Goal: Answer question/provide support: Share knowledge or assist other users

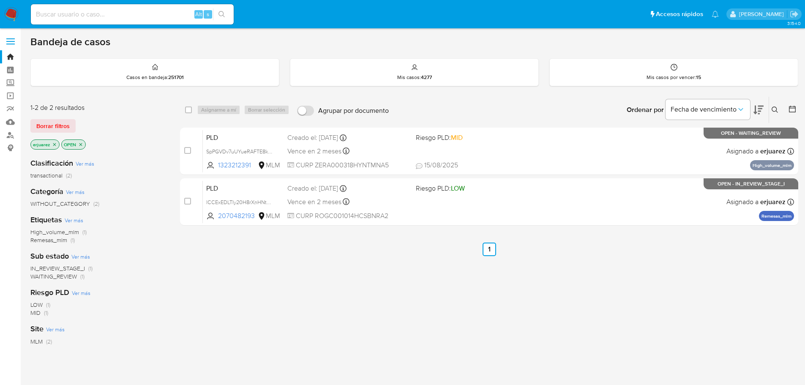
click at [128, 23] on div "Alt s" at bounding box center [132, 14] width 203 height 20
click at [128, 20] on div "Alt s" at bounding box center [132, 14] width 203 height 20
click at [159, 19] on input at bounding box center [132, 14] width 203 height 11
paste input "38161735"
type input "38161735"
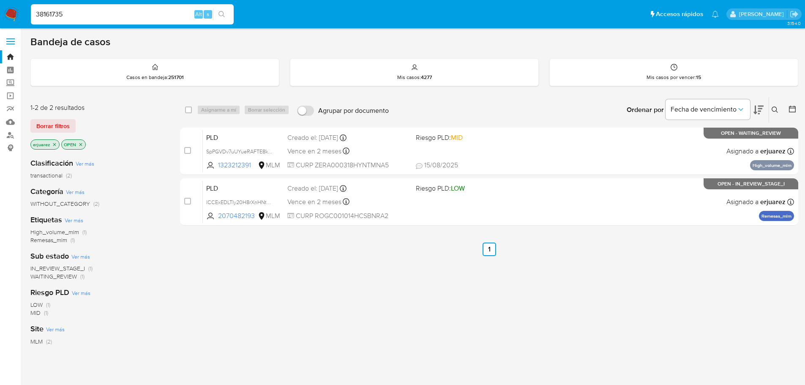
click at [219, 16] on icon "search-icon" at bounding box center [222, 14] width 7 height 7
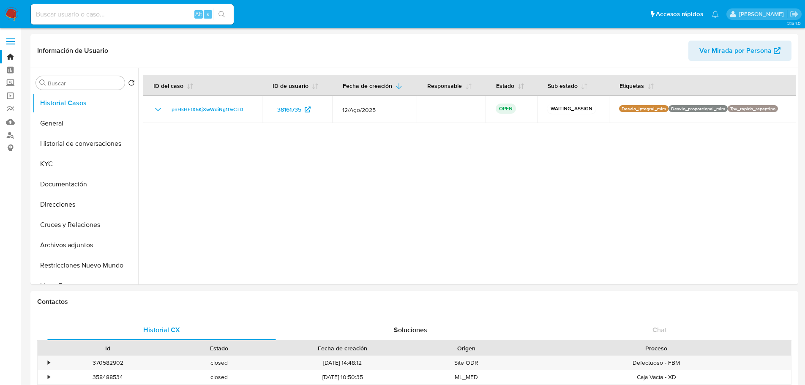
select select "10"
drag, startPoint x: 118, startPoint y: 5, endPoint x: 117, endPoint y: 16, distance: 11.4
click at [117, 11] on div "Alt s" at bounding box center [132, 14] width 203 height 20
click at [118, 16] on input at bounding box center [132, 14] width 203 height 11
paste input "622600362"
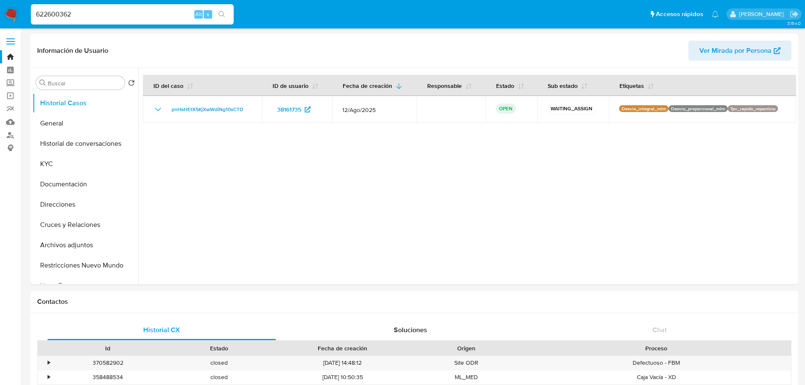
type input "622600362"
click at [224, 13] on icon "search-icon" at bounding box center [222, 14] width 7 height 7
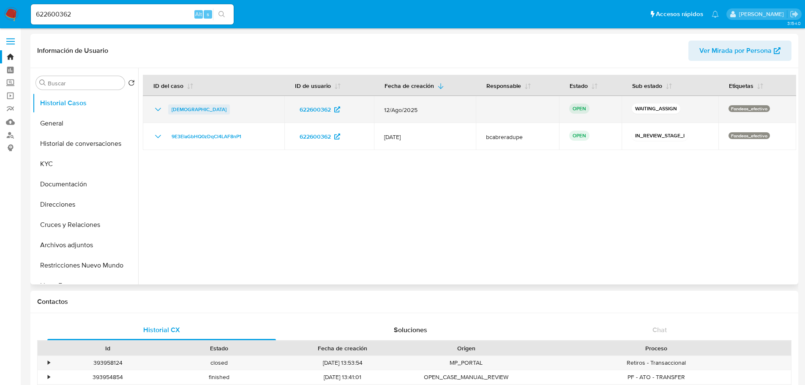
select select "10"
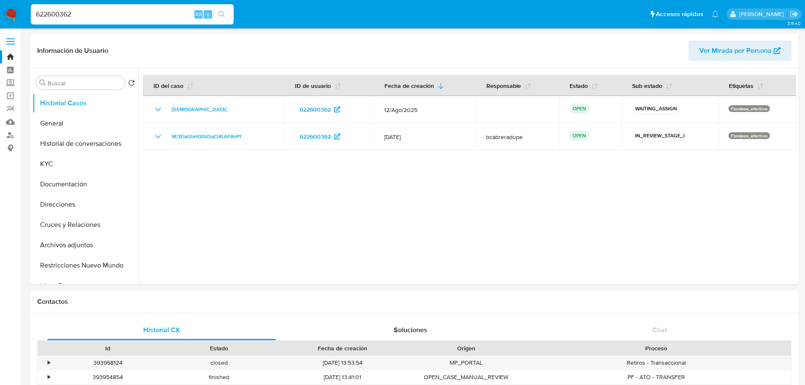
drag, startPoint x: 119, startPoint y: 13, endPoint x: 81, endPoint y: 23, distance: 39.7
click at [1, 12] on nav "Pausado Ver notificaciones 622600362 Alt s Accesos rápidos Presiona las siguien…" at bounding box center [402, 14] width 805 height 28
paste input "2012255416"
type input "2012255416"
click at [216, 12] on button "search-icon" at bounding box center [221, 14] width 17 height 12
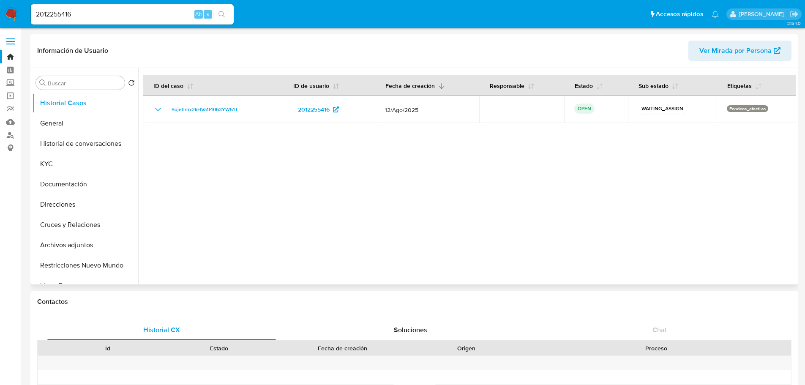
select select "10"
drag, startPoint x: 79, startPoint y: 9, endPoint x: 30, endPoint y: 9, distance: 48.6
click at [30, 9] on li "2012255416 Alt s" at bounding box center [132, 13] width 207 height 21
paste input "1985906632"
type input "1985906632"
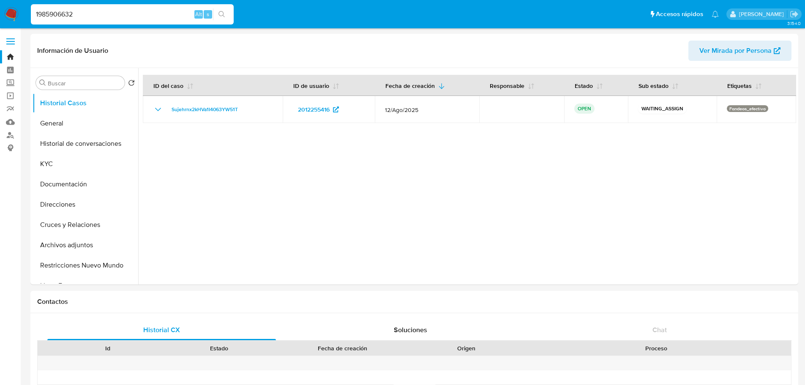
click at [219, 16] on icon "search-icon" at bounding box center [222, 14] width 7 height 7
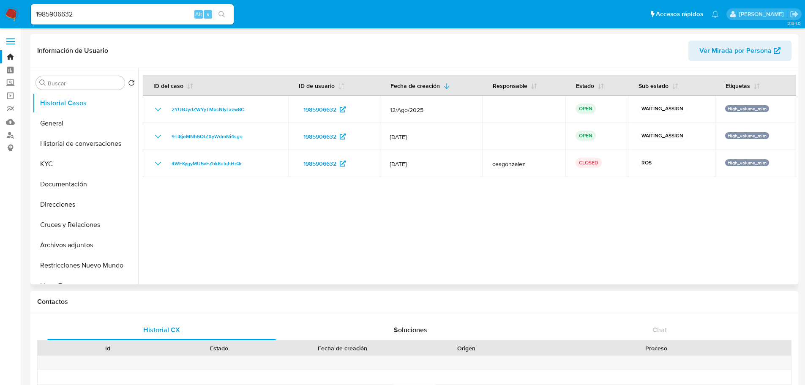
select select "10"
drag, startPoint x: 85, startPoint y: 16, endPoint x: 5, endPoint y: 2, distance: 80.8
click at [5, 2] on nav "Pausado Ver notificaciones 1985906632 Alt s Accesos rápidos Presiona las siguie…" at bounding box center [402, 14] width 805 height 28
paste input "814313439"
type input "814313439"
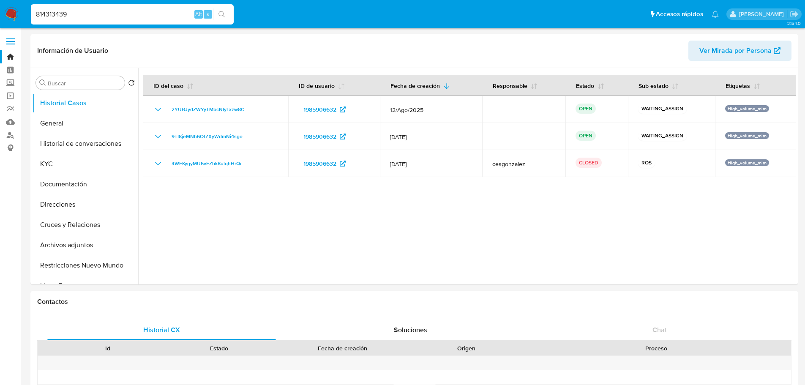
click at [227, 16] on button "search-icon" at bounding box center [221, 14] width 17 height 12
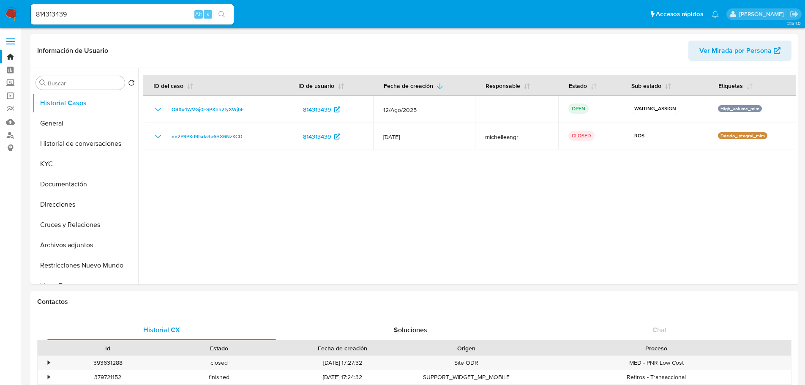
select select "10"
click at [65, 119] on button "General" at bounding box center [82, 123] width 99 height 20
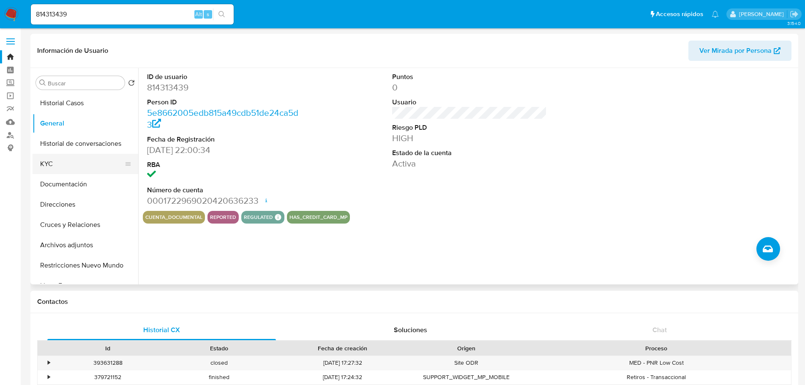
click at [66, 165] on button "KYC" at bounding box center [82, 164] width 99 height 20
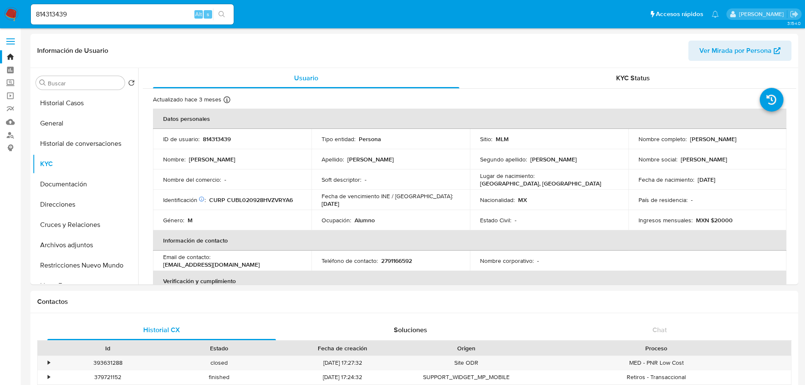
drag, startPoint x: 74, startPoint y: 16, endPoint x: 23, endPoint y: 7, distance: 51.9
click at [23, 7] on nav "Pausado Ver notificaciones 814313439 Alt s Accesos rápidos Presiona las siguien…" at bounding box center [402, 14] width 805 height 28
paste input "238290394"
type input "238290394"
click at [217, 12] on button "search-icon" at bounding box center [221, 14] width 17 height 12
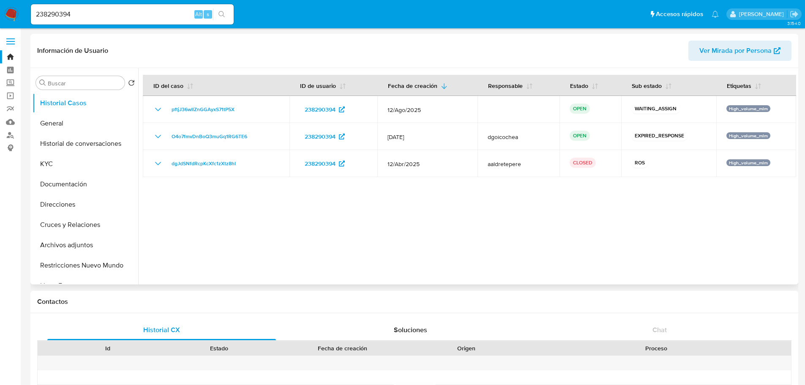
select select "10"
drag, startPoint x: 86, startPoint y: 8, endPoint x: 30, endPoint y: 11, distance: 55.4
click at [27, 8] on ul "Pausado Ver notificaciones 238290394 Alt s Accesos rápidos Presiona las siguien…" at bounding box center [375, 13] width 697 height 21
drag, startPoint x: 88, startPoint y: 15, endPoint x: 24, endPoint y: 6, distance: 65.2
click at [13, 3] on nav "Pausado Ver notificaciones 238290394 Alt s Accesos rápidos Presiona las siguien…" at bounding box center [402, 14] width 805 height 28
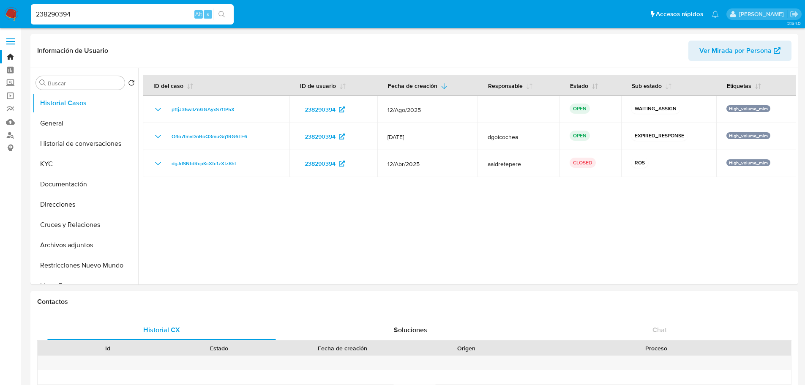
paste input "35124636"
type input "351246364"
click at [226, 12] on button "search-icon" at bounding box center [221, 14] width 17 height 12
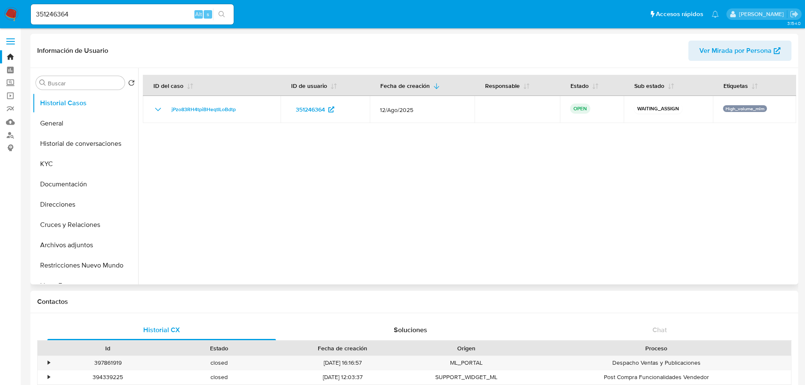
select select "10"
click at [56, 162] on button "KYC" at bounding box center [82, 164] width 99 height 20
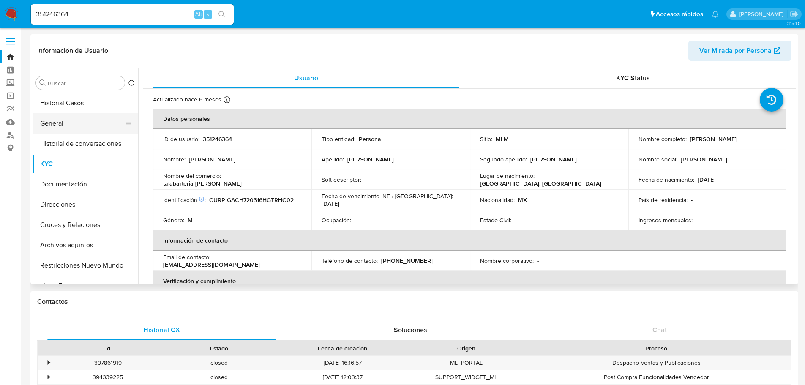
click at [56, 132] on button "General" at bounding box center [82, 123] width 99 height 20
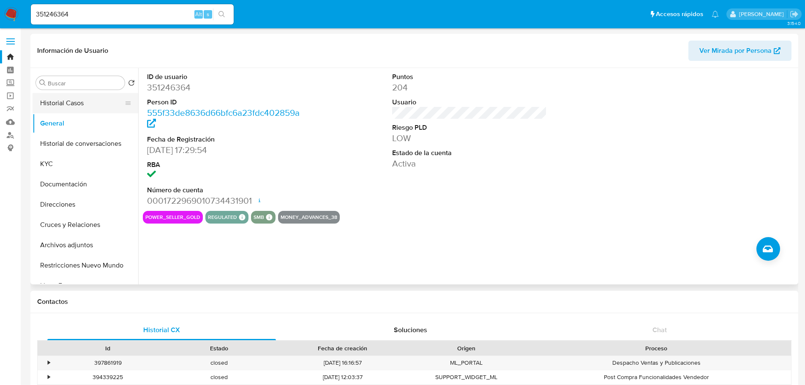
drag, startPoint x: 53, startPoint y: 125, endPoint x: 63, endPoint y: 108, distance: 20.1
click at [53, 125] on button "General" at bounding box center [86, 123] width 106 height 20
click at [67, 107] on button "Historial Casos" at bounding box center [86, 103] width 106 height 20
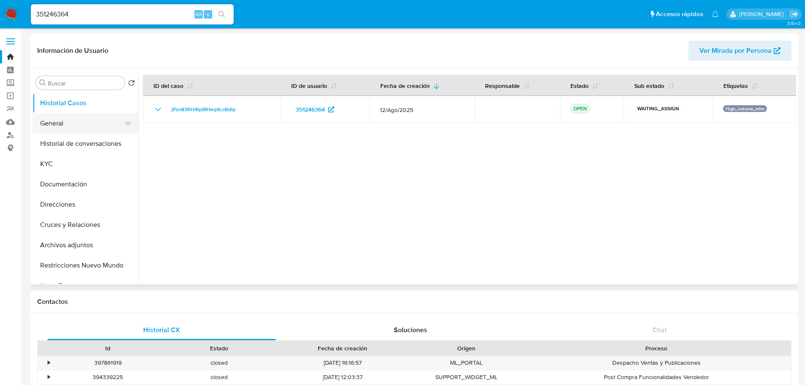
drag, startPoint x: 248, startPoint y: 109, endPoint x: 50, endPoint y: 125, distance: 198.4
click at [164, 108] on div "jPzo83RH4tpiBHeqtILoBdtp" at bounding box center [211, 109] width 117 height 10
drag, startPoint x: 96, startPoint y: 22, endPoint x: 89, endPoint y: 20, distance: 6.6
click at [89, 20] on div "351246364 Alt s" at bounding box center [132, 14] width 203 height 20
drag, startPoint x: 104, startPoint y: 17, endPoint x: 16, endPoint y: 10, distance: 89.0
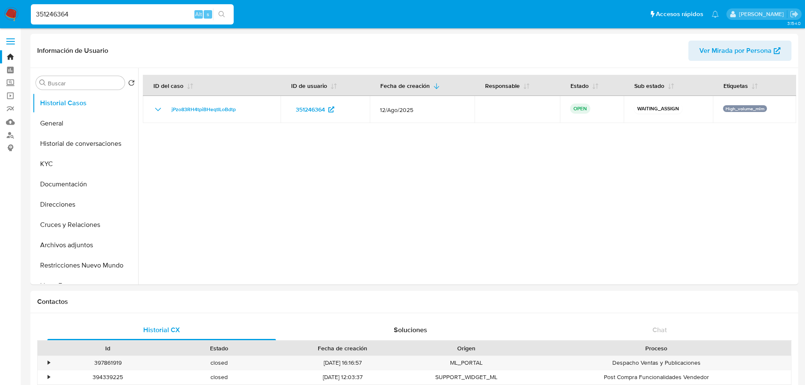
click at [8, 7] on nav "Pausado Ver notificaciones 351246364 Alt s Accesos rápidos Presiona las siguien…" at bounding box center [402, 14] width 805 height 28
paste input "2012255416"
type input "2012255416"
click at [221, 16] on icon "search-icon" at bounding box center [222, 14] width 7 height 7
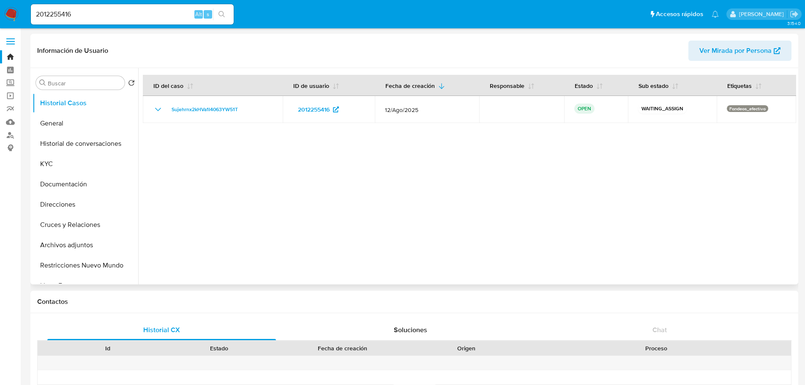
select select "10"
drag, startPoint x: 262, startPoint y: 112, endPoint x: 16, endPoint y: 157, distance: 250.2
click at [167, 110] on div "Sujehrnx2kHVa1I4063YW51T" at bounding box center [213, 109] width 120 height 10
click at [238, 223] on div at bounding box center [467, 176] width 658 height 216
click at [51, 128] on button "General" at bounding box center [82, 123] width 99 height 20
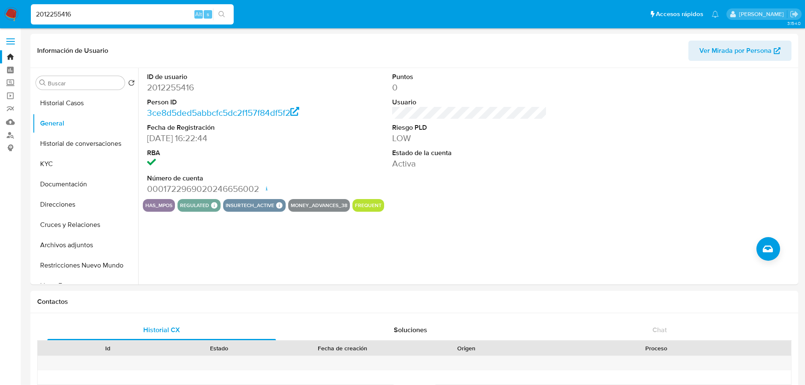
drag, startPoint x: -22, startPoint y: 11, endPoint x: 171, endPoint y: 16, distance: 192.3
paste input "301379584"
type input "2301379584"
click at [220, 12] on icon "search-icon" at bounding box center [222, 14] width 6 height 6
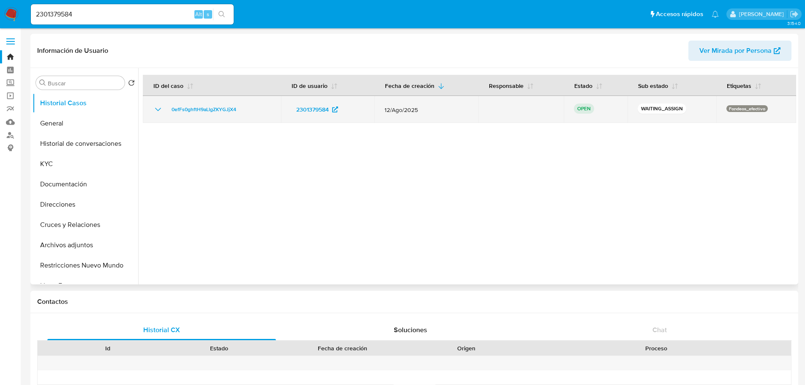
select select "10"
drag, startPoint x: 257, startPoint y: 110, endPoint x: 157, endPoint y: 109, distance: 99.7
click at [157, 109] on div "0efFs0ghftH9aLlgZKYGJjX4" at bounding box center [212, 109] width 118 height 10
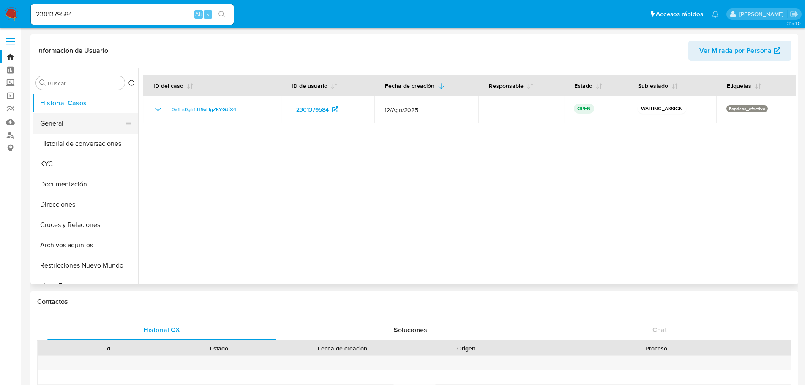
click at [57, 126] on button "General" at bounding box center [82, 123] width 99 height 20
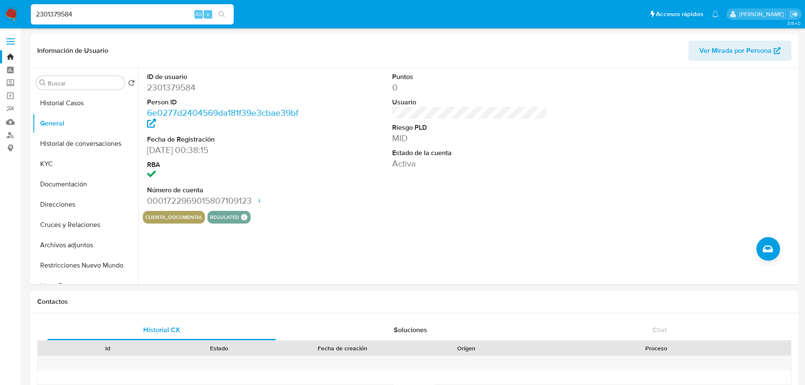
drag, startPoint x: 79, startPoint y: 14, endPoint x: -28, endPoint y: 8, distance: 107.5
paste input "572074638"
type input "572074638"
click at [224, 16] on icon "search-icon" at bounding box center [222, 14] width 7 height 7
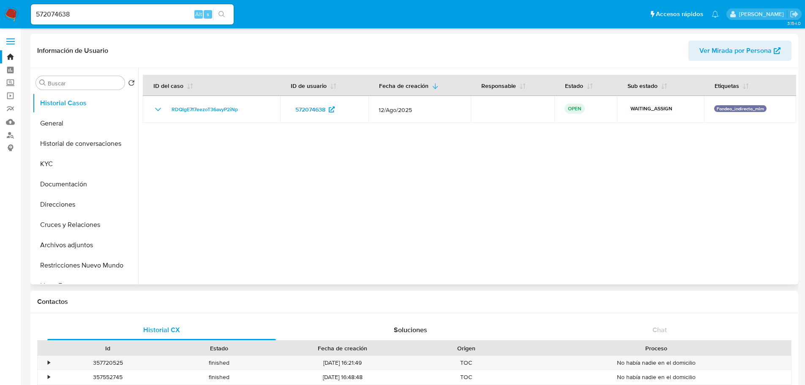
select select "10"
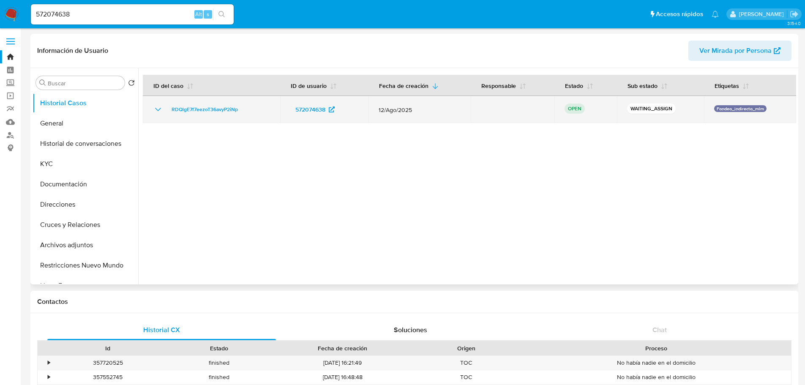
drag, startPoint x: 252, startPoint y: 106, endPoint x: 166, endPoint y: 106, distance: 86.2
click at [166, 106] on div "RDQlgE7f7eezoT36avyP2iNp" at bounding box center [211, 109] width 117 height 10
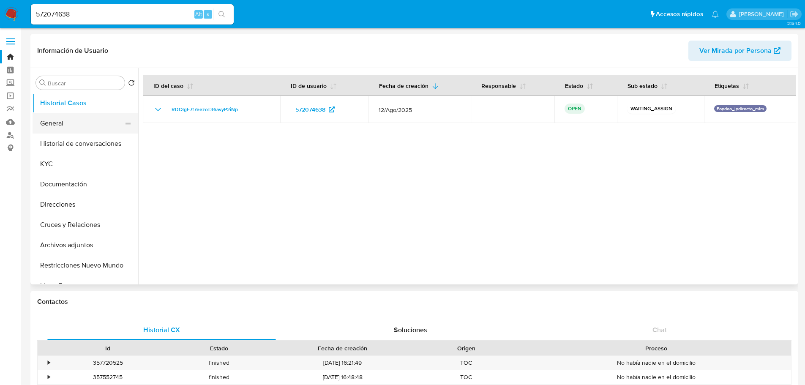
drag, startPoint x: 69, startPoint y: 124, endPoint x: 101, endPoint y: 129, distance: 32.5
click at [76, 126] on button "General" at bounding box center [82, 123] width 99 height 20
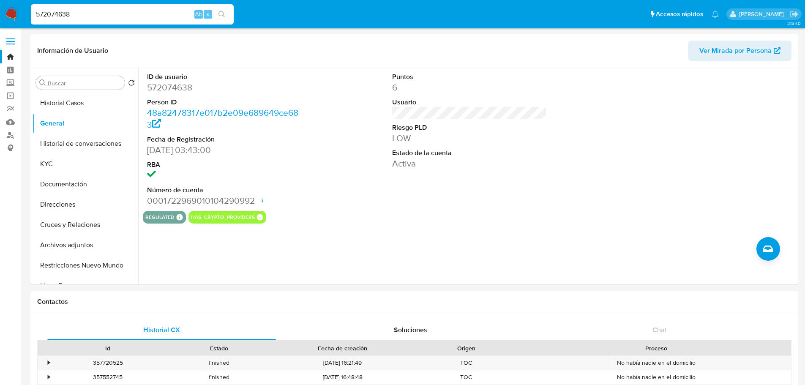
drag, startPoint x: 73, startPoint y: 14, endPoint x: 4, endPoint y: 14, distance: 68.9
click at [4, 14] on nav "Pausado Ver notificaciones 572074638 Alt s Accesos rápidos Presiona las siguien…" at bounding box center [402, 14] width 805 height 28
paste input "1132693292"
type input "1132693292"
drag, startPoint x: 213, startPoint y: 11, endPoint x: 217, endPoint y: 11, distance: 4.3
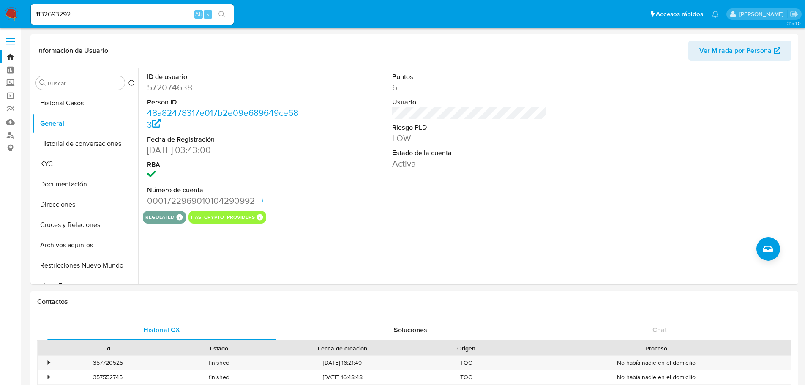
click at [217, 11] on div "1132693292 Alt s" at bounding box center [132, 15] width 203 height 24
click at [218, 11] on button "search-icon" at bounding box center [221, 14] width 17 height 12
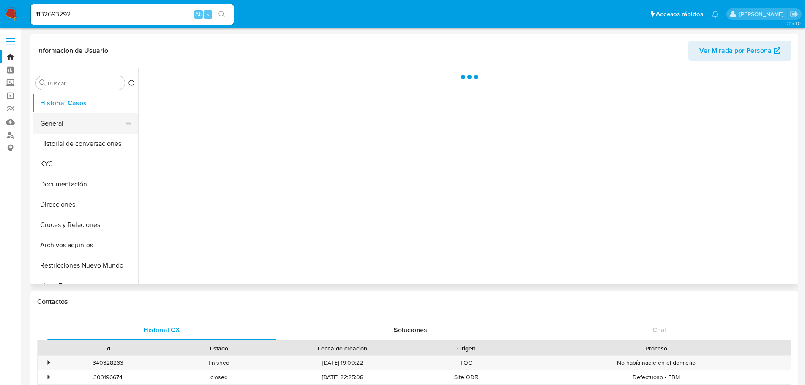
click at [62, 117] on button "General" at bounding box center [82, 123] width 99 height 20
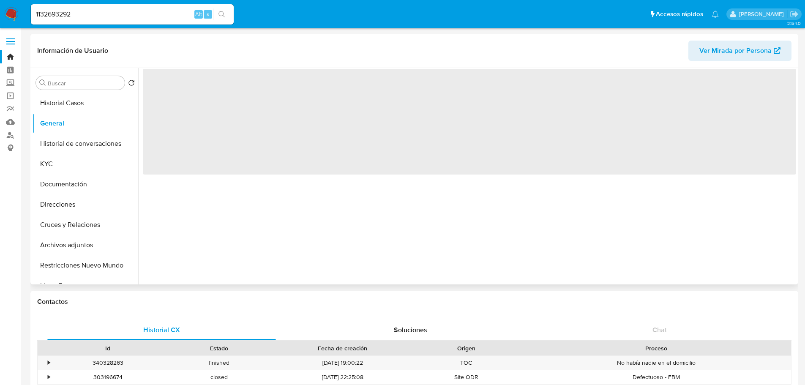
select select "10"
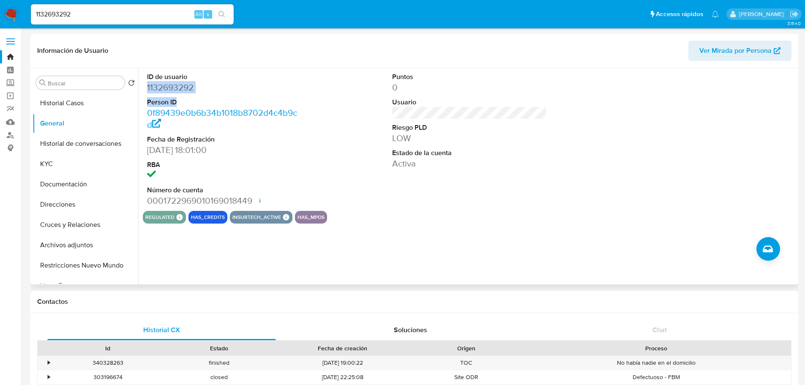
drag, startPoint x: 250, startPoint y: 97, endPoint x: 147, endPoint y: 91, distance: 102.5
click at [147, 91] on dl "ID de usuario 1132693292 Person ID 0f89439e0b6b34b1018b8702d4c4b9cd Fecha de Re…" at bounding box center [224, 139] width 155 height 134
drag, startPoint x: 79, startPoint y: 104, endPoint x: 234, endPoint y: 98, distance: 154.8
click at [79, 104] on button "Historial Casos" at bounding box center [86, 103] width 106 height 20
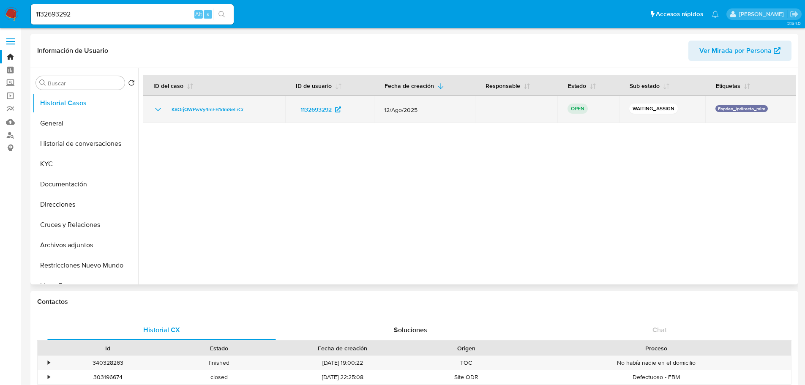
drag, startPoint x: 265, startPoint y: 109, endPoint x: 166, endPoint y: 109, distance: 98.5
click at [168, 109] on div "K8OrjQWPwVy4mFB1dmSeLrCr" at bounding box center [214, 109] width 122 height 10
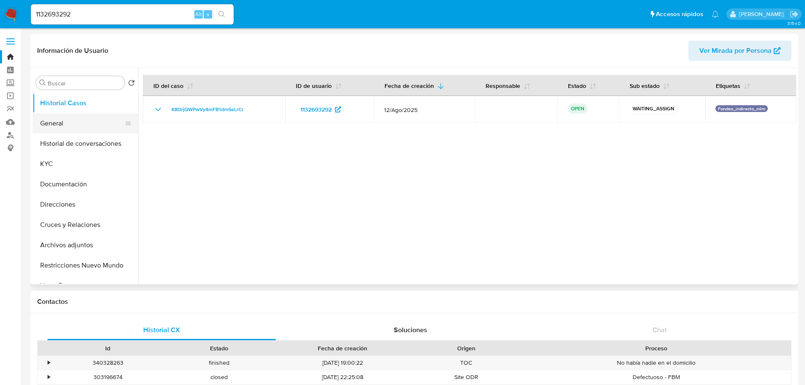
click at [63, 131] on button "General" at bounding box center [82, 123] width 99 height 20
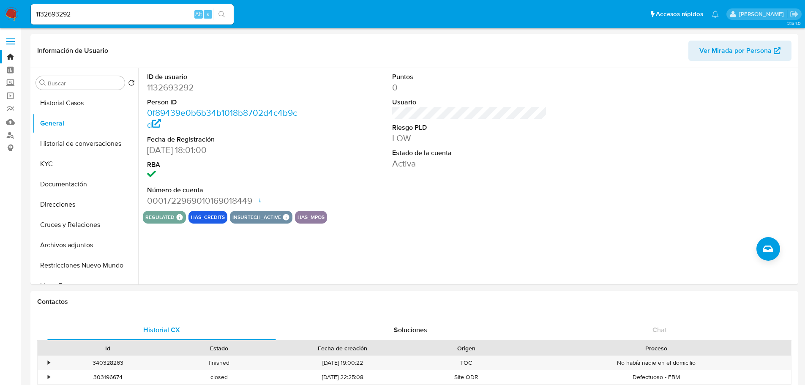
drag, startPoint x: 82, startPoint y: 14, endPoint x: -44, endPoint y: 8, distance: 126.5
paste input "615945160"
type input "615945160"
click at [215, 16] on button "search-icon" at bounding box center [221, 14] width 17 height 12
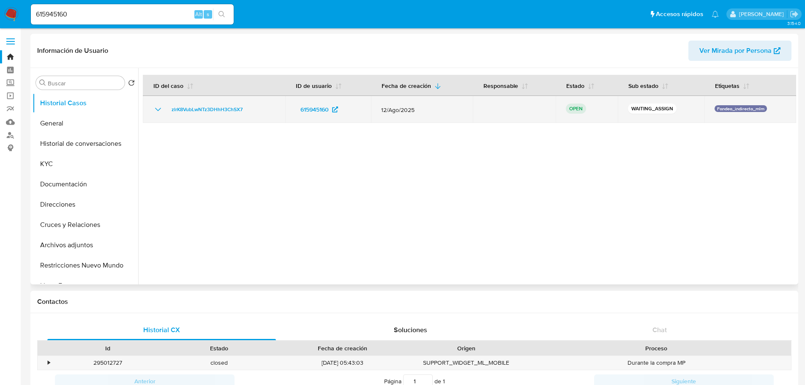
select select "10"
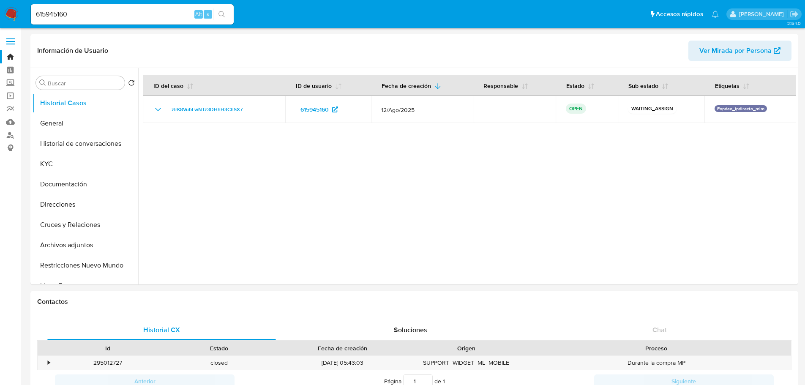
drag, startPoint x: 262, startPoint y: 113, endPoint x: 29, endPoint y: 135, distance: 234.7
click at [163, 109] on div "zlrK8VubLwNTz3DHhH3ChSX7" at bounding box center [214, 109] width 122 height 10
drag, startPoint x: 83, startPoint y: 114, endPoint x: 99, endPoint y: 117, distance: 16.5
click at [82, 114] on button "General" at bounding box center [82, 123] width 99 height 20
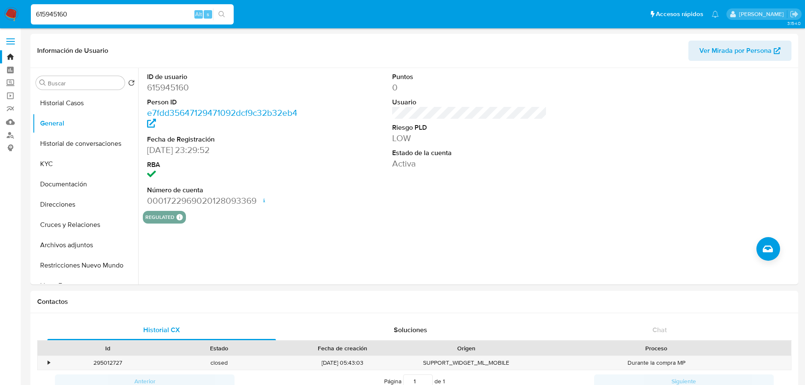
drag, startPoint x: 89, startPoint y: 13, endPoint x: -22, endPoint y: 11, distance: 110.3
paste input "351246364"
type input "351246364"
drag, startPoint x: 222, startPoint y: 15, endPoint x: 130, endPoint y: 5, distance: 92.7
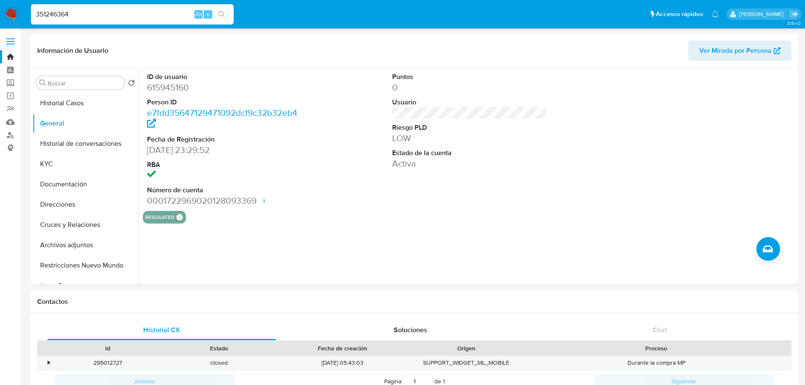
click at [221, 15] on icon "search-icon" at bounding box center [222, 14] width 7 height 7
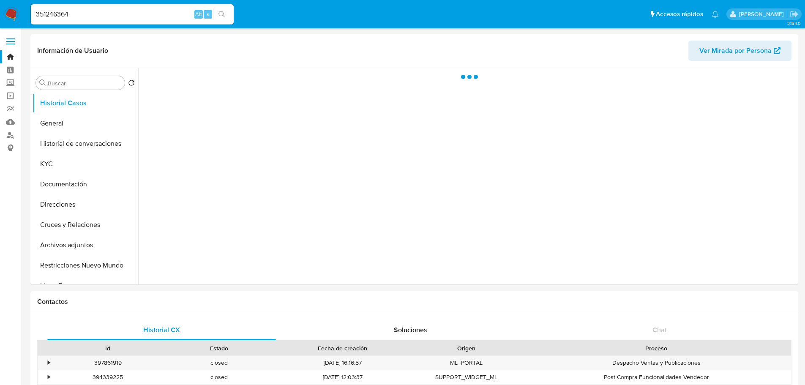
click at [11, 13] on img at bounding box center [11, 14] width 14 height 14
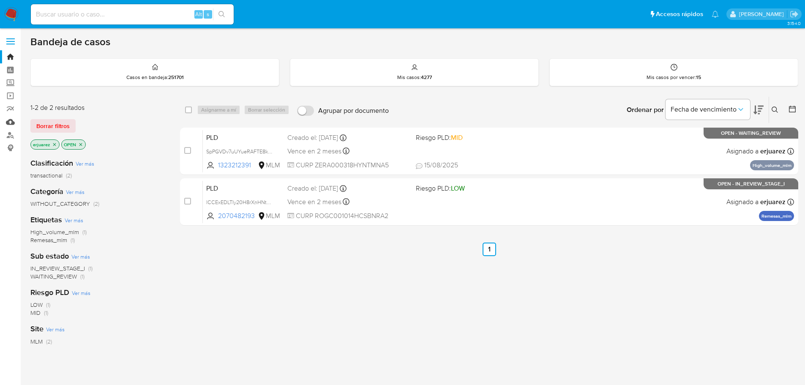
click at [13, 121] on link "Mulan" at bounding box center [50, 121] width 101 height 13
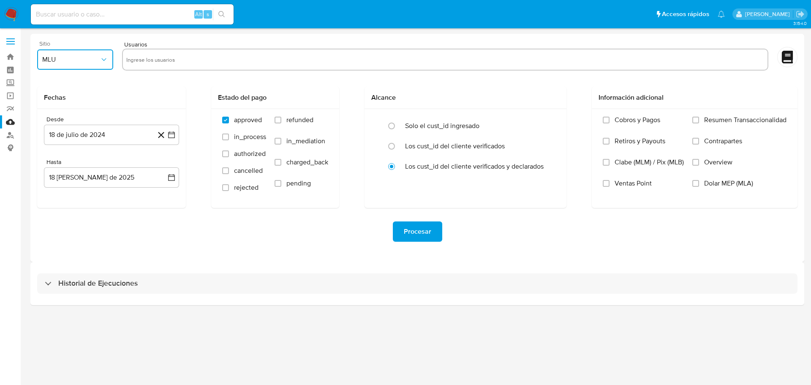
drag, startPoint x: 81, startPoint y: 60, endPoint x: 81, endPoint y: 66, distance: 5.9
click at [81, 61] on span "MLU" at bounding box center [70, 59] width 57 height 8
click at [64, 191] on div "MLM" at bounding box center [72, 184] width 61 height 20
click at [150, 56] on input "text" at bounding box center [445, 60] width 638 height 14
type input "351246364"
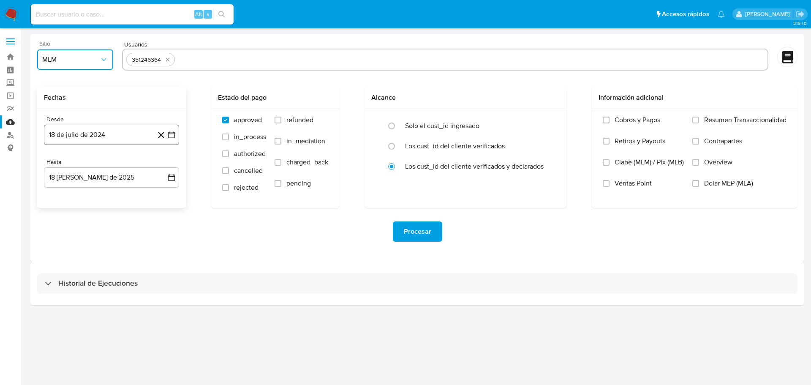
click at [172, 132] on icon "button" at bounding box center [171, 135] width 8 height 8
click at [165, 163] on icon "Mes siguiente" at bounding box center [164, 165] width 10 height 10
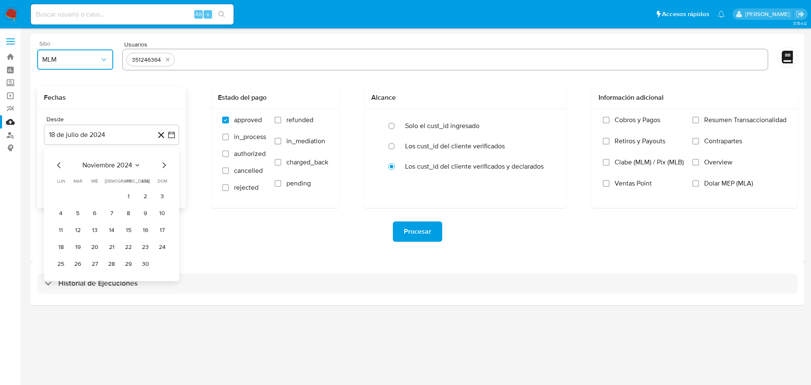
click at [165, 163] on icon "Mes siguiente" at bounding box center [164, 165] width 10 height 10
click at [163, 163] on icon "Mes siguiente" at bounding box center [164, 165] width 3 height 6
click at [55, 166] on icon "Mes anterior" at bounding box center [59, 165] width 10 height 10
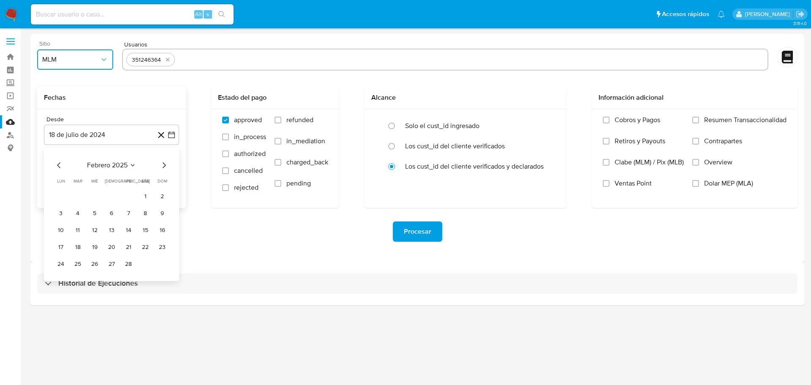
drag, startPoint x: 144, startPoint y: 191, endPoint x: 149, endPoint y: 189, distance: 5.3
click at [144, 192] on button "1" at bounding box center [146, 197] width 14 height 14
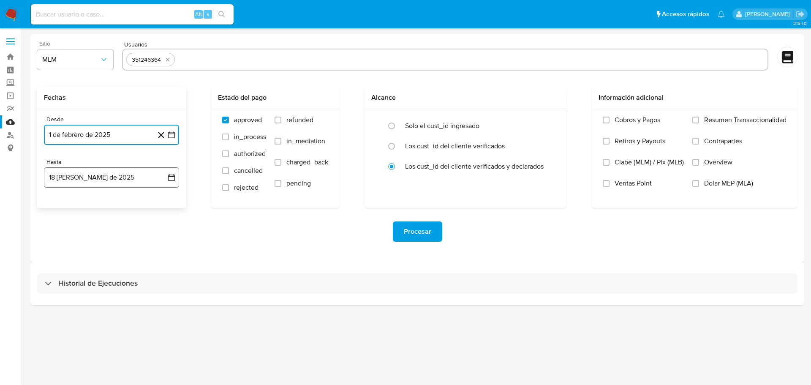
drag, startPoint x: 172, startPoint y: 179, endPoint x: 153, endPoint y: 187, distance: 20.5
click at [172, 180] on icon "button" at bounding box center [171, 177] width 8 height 8
click at [60, 209] on icon "Mes anterior" at bounding box center [59, 208] width 10 height 10
click at [115, 303] on button "31" at bounding box center [112, 307] width 14 height 14
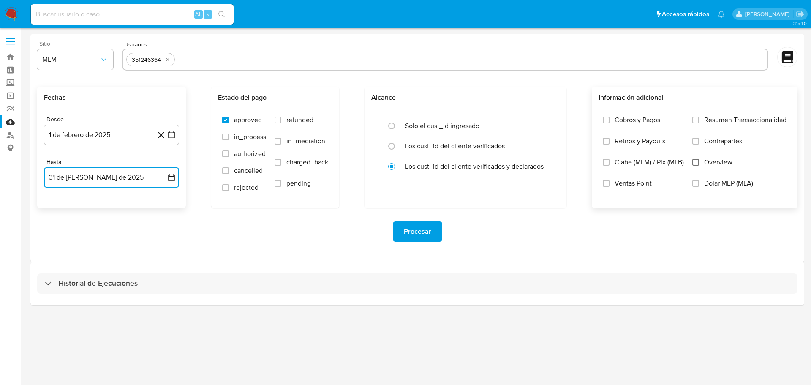
click at [695, 161] on input "Overview" at bounding box center [696, 162] width 7 height 7
click at [425, 228] on span "Procesar" at bounding box center [417, 231] width 27 height 19
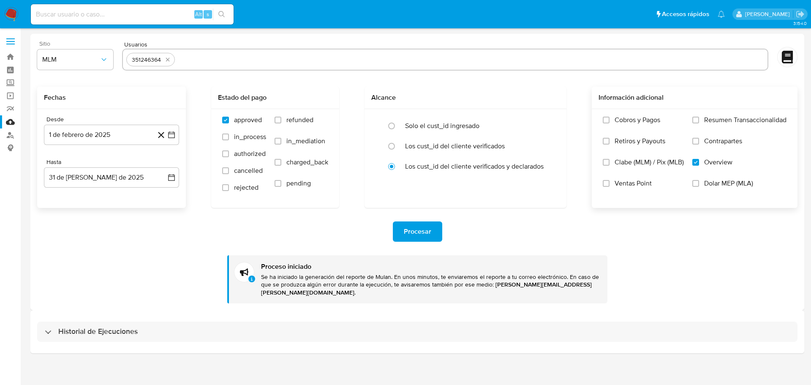
drag, startPoint x: 131, startPoint y: 319, endPoint x: 175, endPoint y: 303, distance: 46.5
click at [132, 327] on h3 "Historial de Ejecuciones" at bounding box center [97, 332] width 79 height 10
select select "10"
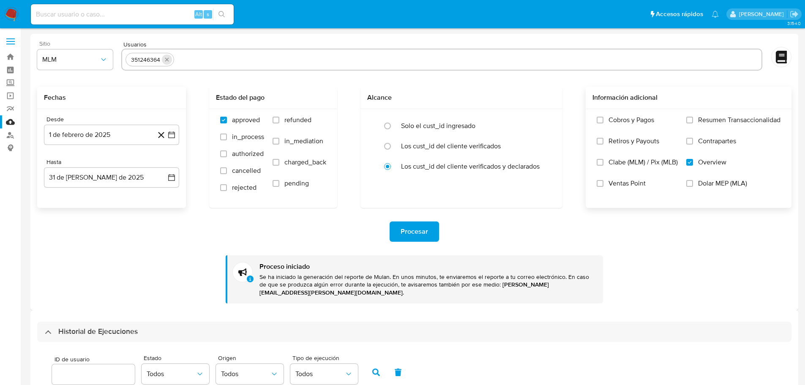
click at [166, 60] on icon "quitar 351246364" at bounding box center [167, 59] width 7 height 7
click at [172, 54] on input "text" at bounding box center [442, 60] width 633 height 14
paste input "2012255416"
type input "2012255416"
click at [217, 61] on input "text" at bounding box center [469, 60] width 578 height 14
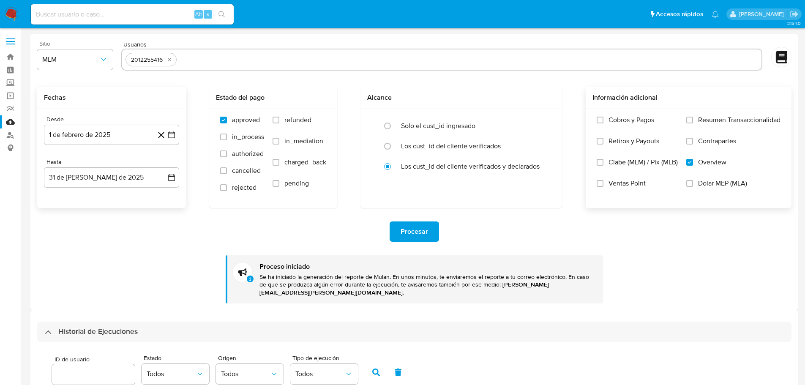
paste input "572074638"
type input "572074638"
click at [252, 57] on input "text" at bounding box center [495, 60] width 525 height 14
paste input "1132693292"
type input "1132693292"
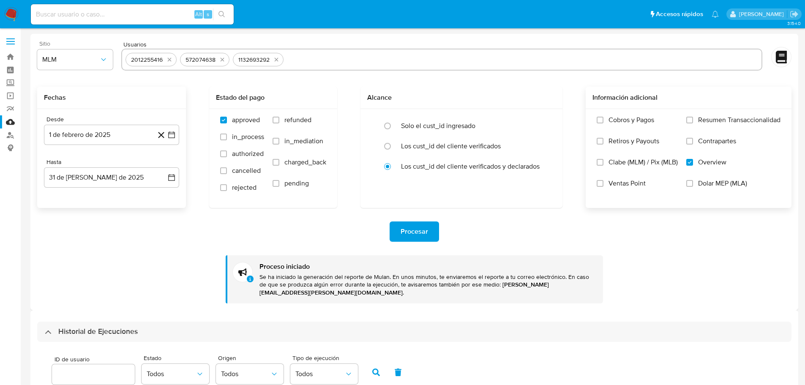
click at [164, 238] on div "Procesar" at bounding box center [414, 231] width 754 height 20
click at [173, 137] on icon "button" at bounding box center [171, 135] width 8 height 8
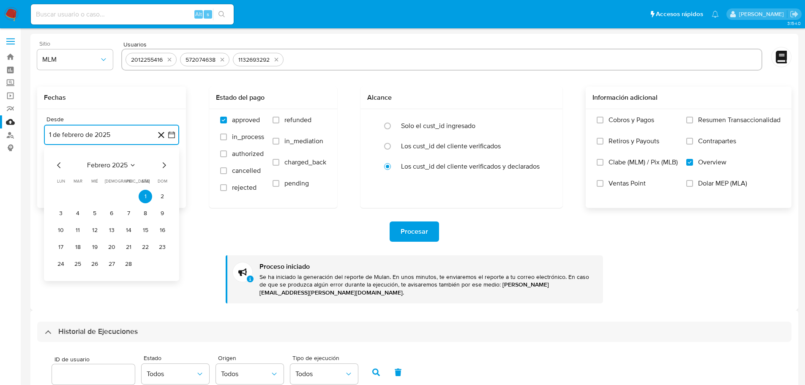
drag, startPoint x: 168, startPoint y: 164, endPoint x: 163, endPoint y: 164, distance: 5.1
click at [168, 164] on icon "Mes siguiente" at bounding box center [164, 165] width 10 height 10
click at [163, 164] on icon "Mes siguiente" at bounding box center [164, 165] width 10 height 10
click at [74, 197] on button "1" at bounding box center [78, 197] width 14 height 14
click at [174, 178] on icon "button" at bounding box center [171, 177] width 8 height 8
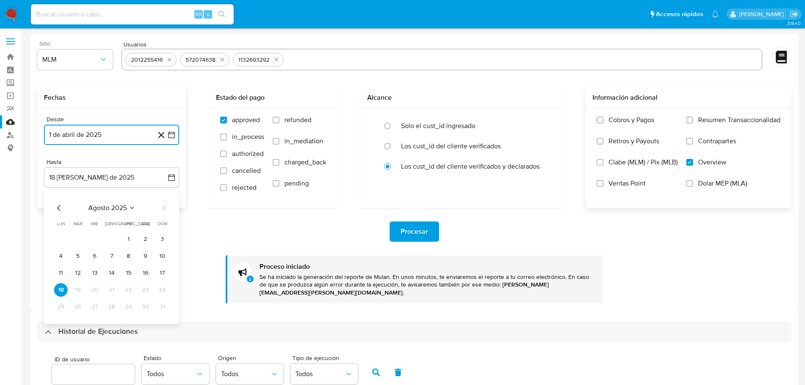
click at [62, 208] on icon "Mes anterior" at bounding box center [59, 208] width 10 height 10
click at [109, 307] on button "31" at bounding box center [112, 307] width 14 height 14
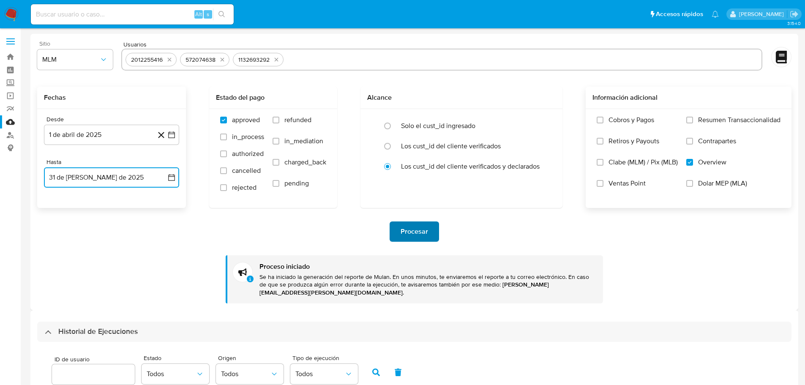
click at [417, 229] on span "Procesar" at bounding box center [414, 231] width 27 height 19
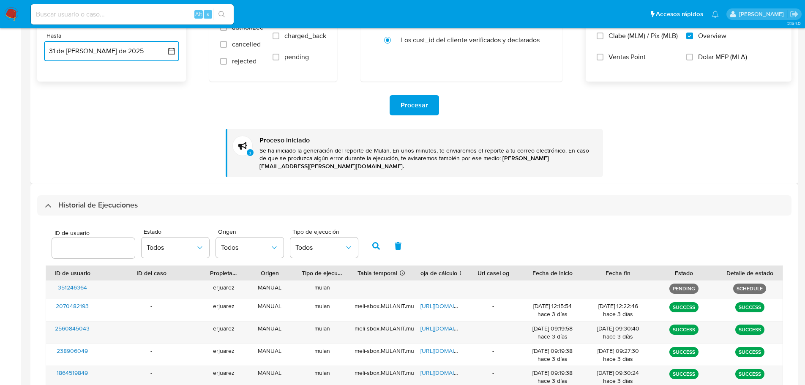
scroll to position [127, 0]
click at [45, 195] on div "Historial de Ejecuciones" at bounding box center [414, 205] width 754 height 20
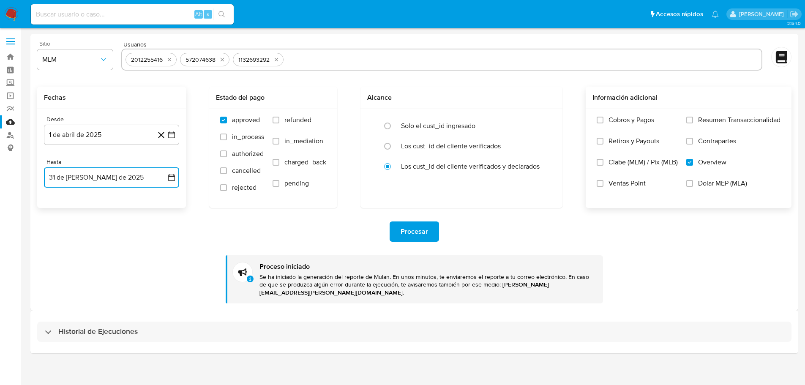
scroll to position [0, 0]
drag, startPoint x: 44, startPoint y: 324, endPoint x: 66, endPoint y: 298, distance: 35.1
click at [44, 323] on div "Historial de Ejecuciones" at bounding box center [417, 332] width 761 height 20
select select "10"
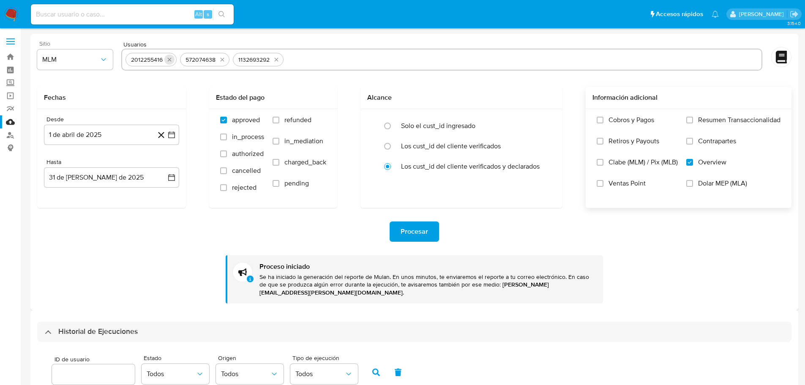
click at [172, 59] on icon "quitar 2012255416" at bounding box center [169, 59] width 7 height 7
click at [172, 59] on button "quitar 572074638" at bounding box center [168, 60] width 10 height 10
click at [219, 59] on icon "quitar 1132693292" at bounding box center [222, 59] width 7 height 7
click at [172, 59] on input "text" at bounding box center [442, 60] width 633 height 14
click at [162, 60] on input "text" at bounding box center [442, 60] width 633 height 14
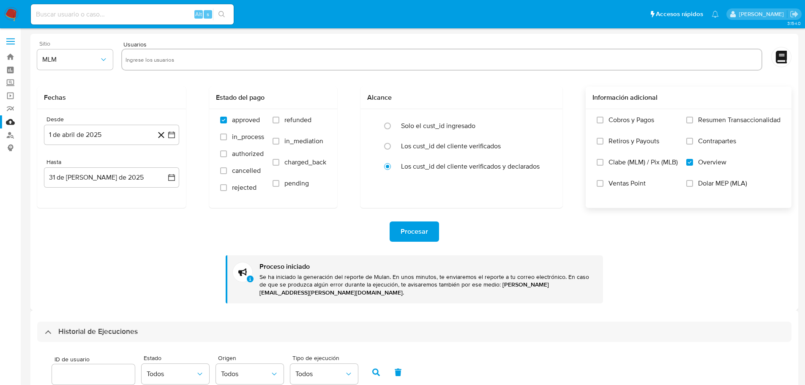
paste input "2301379584"
type input "2301379584"
click at [175, 131] on icon "button" at bounding box center [171, 135] width 8 height 8
drag, startPoint x: 164, startPoint y: 231, endPoint x: 158, endPoint y: 167, distance: 64.1
click at [158, 181] on table "lun lunes mar martes mié miércoles jue jueves vie viernes sáb sábado dom doming…" at bounding box center [111, 224] width 115 height 93
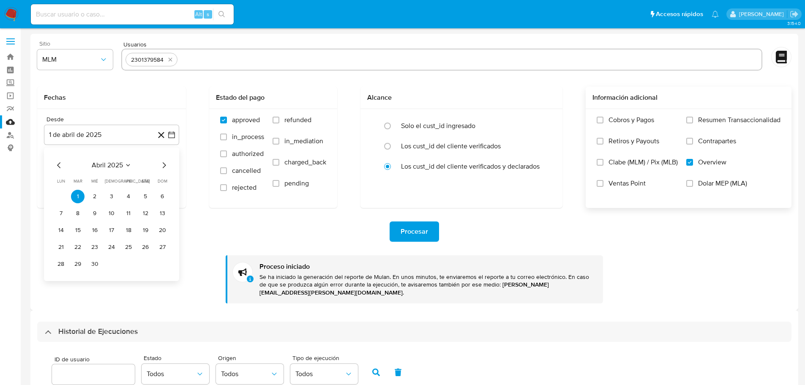
click at [165, 166] on icon "Mes siguiente" at bounding box center [164, 165] width 10 height 10
click at [130, 246] on button "20" at bounding box center [129, 247] width 14 height 14
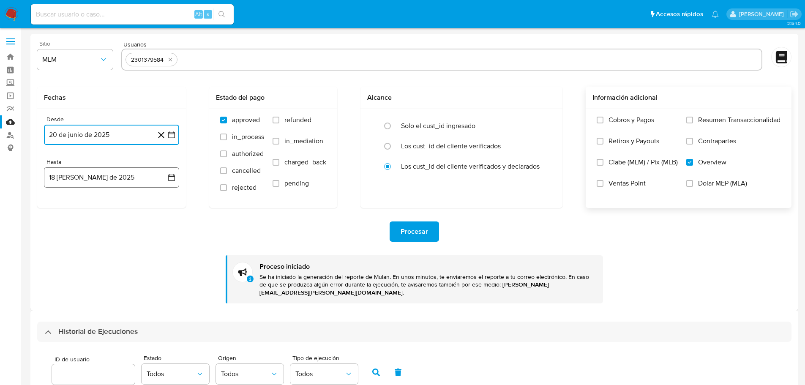
click at [171, 177] on icon "button" at bounding box center [171, 177] width 8 height 8
click at [60, 205] on icon "Mes anterior" at bounding box center [58, 208] width 3 height 6
click at [115, 306] on button "31" at bounding box center [112, 307] width 14 height 14
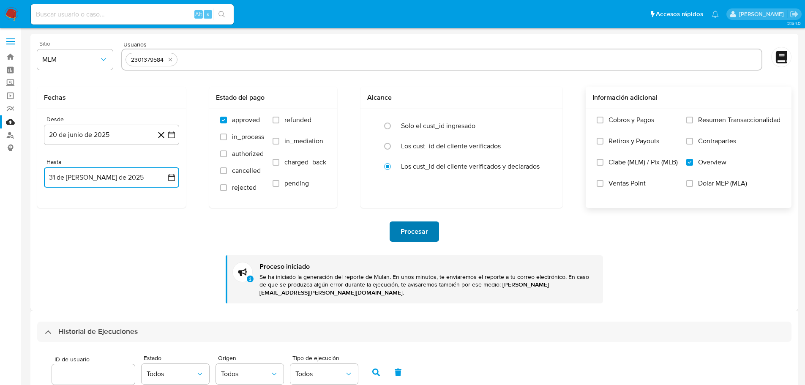
click at [419, 234] on span "Procesar" at bounding box center [414, 231] width 27 height 19
click at [174, 57] on button "quitar 2301379584" at bounding box center [170, 60] width 10 height 10
click at [168, 63] on input "text" at bounding box center [442, 60] width 633 height 14
paste input "615945160"
type input "615945160"
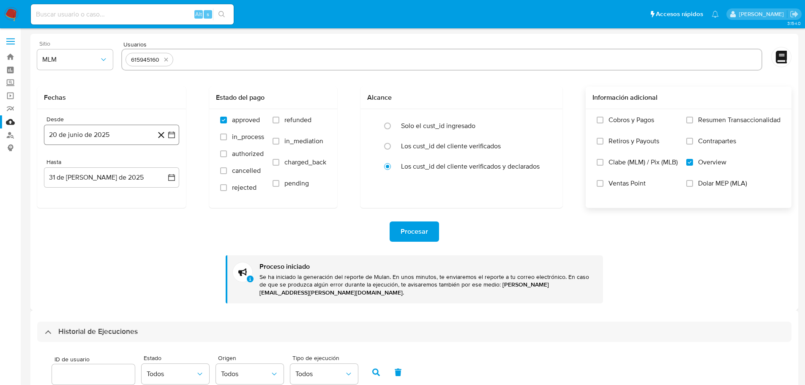
drag, startPoint x: 173, startPoint y: 139, endPoint x: 161, endPoint y: 143, distance: 12.2
click at [172, 139] on button "20 de junio de 2025" at bounding box center [111, 135] width 135 height 20
click at [61, 164] on icon "Mes anterior" at bounding box center [59, 165] width 10 height 10
click at [144, 230] on button "19" at bounding box center [146, 231] width 14 height 14
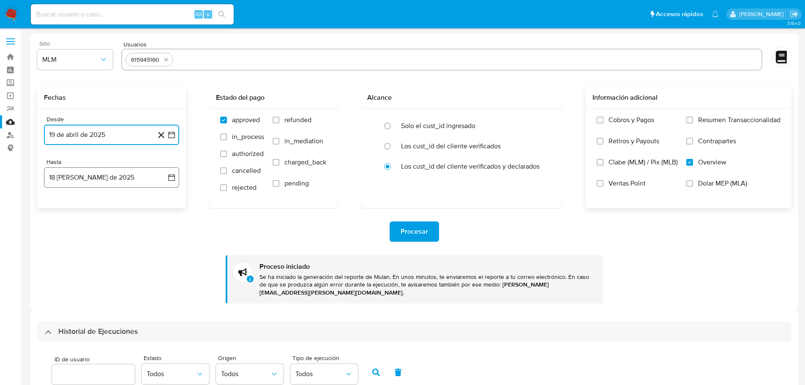
click at [159, 172] on button "18 [PERSON_NAME] de 2025" at bounding box center [111, 177] width 135 height 20
drag, startPoint x: 55, startPoint y: 206, endPoint x: 77, endPoint y: 247, distance: 46.9
click at [55, 207] on icon "Mes anterior" at bounding box center [59, 208] width 10 height 10
click at [112, 306] on button "31" at bounding box center [112, 307] width 14 height 14
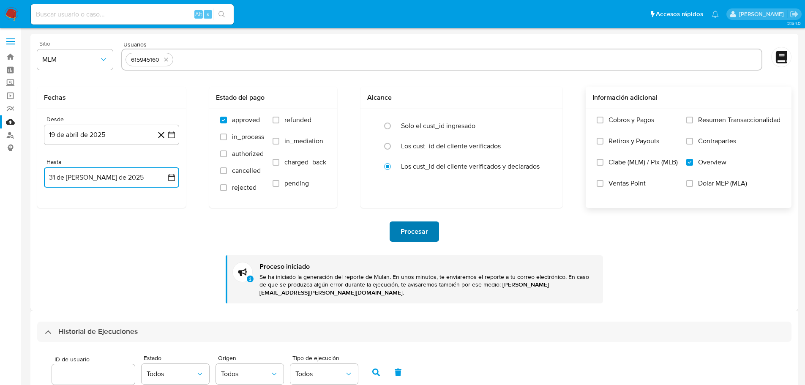
click at [406, 235] on span "Procesar" at bounding box center [414, 231] width 27 height 19
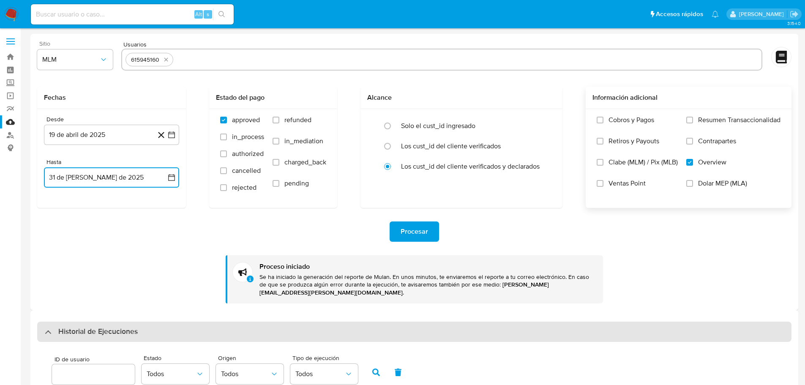
click at [52, 327] on div "Historial de Ejecuciones" at bounding box center [91, 332] width 93 height 10
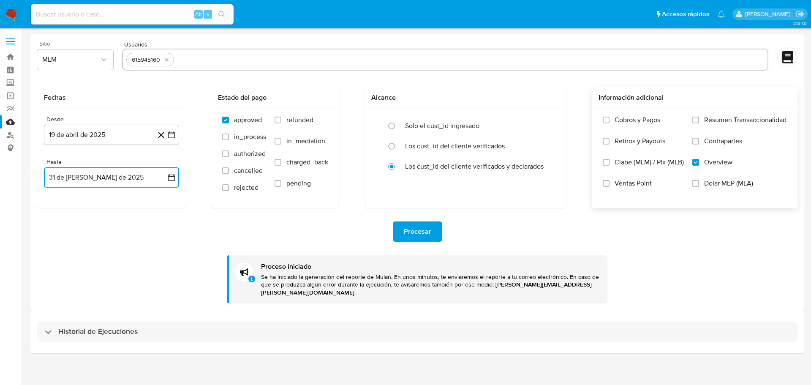
drag, startPoint x: 48, startPoint y: 328, endPoint x: 115, endPoint y: 285, distance: 79.5
click at [49, 328] on div "Historial de Ejecuciones" at bounding box center [91, 332] width 93 height 10
select select "10"
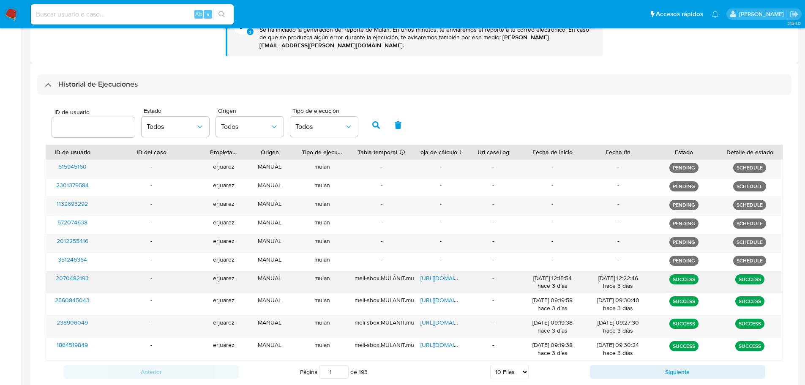
scroll to position [248, 0]
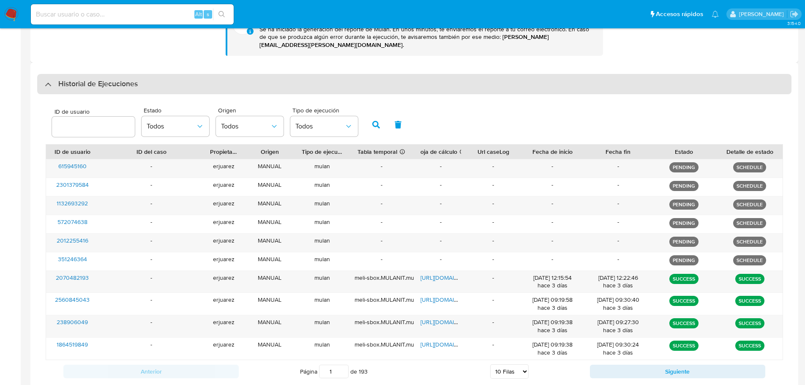
click at [45, 84] on div at bounding box center [45, 84] width 0 height 0
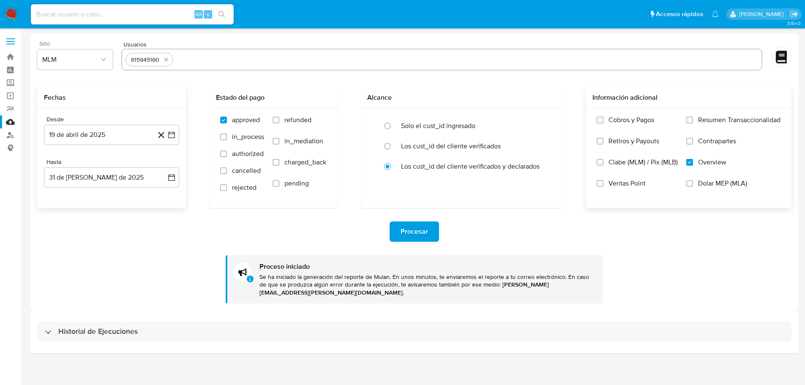
scroll to position [0, 0]
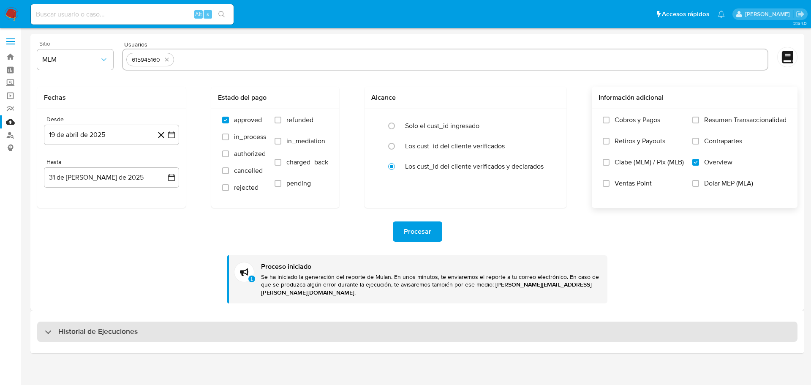
click at [44, 322] on div "Historial de Ejecuciones" at bounding box center [417, 332] width 761 height 20
select select "10"
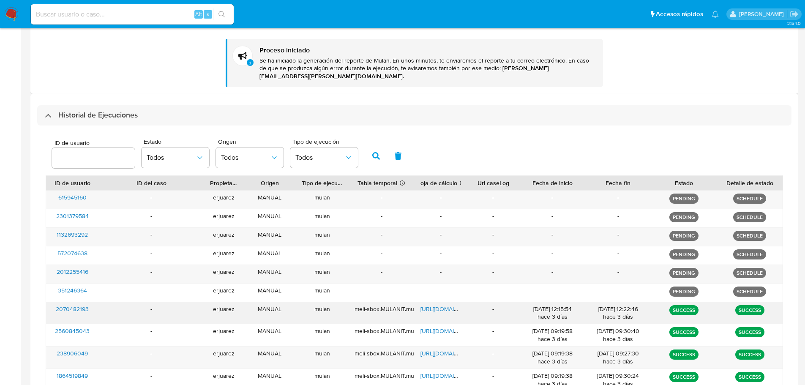
scroll to position [254, 0]
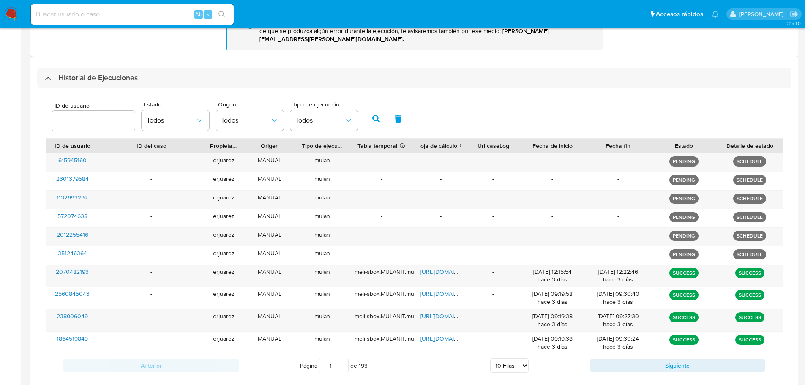
drag, startPoint x: 48, startPoint y: 70, endPoint x: 48, endPoint y: 80, distance: 10.6
click at [45, 78] on div at bounding box center [45, 78] width 0 height 0
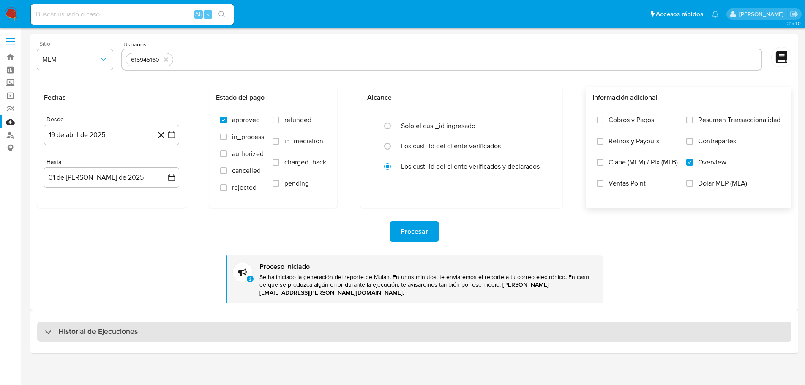
scroll to position [0, 0]
click at [54, 327] on div "Historial de Ejecuciones" at bounding box center [91, 332] width 93 height 10
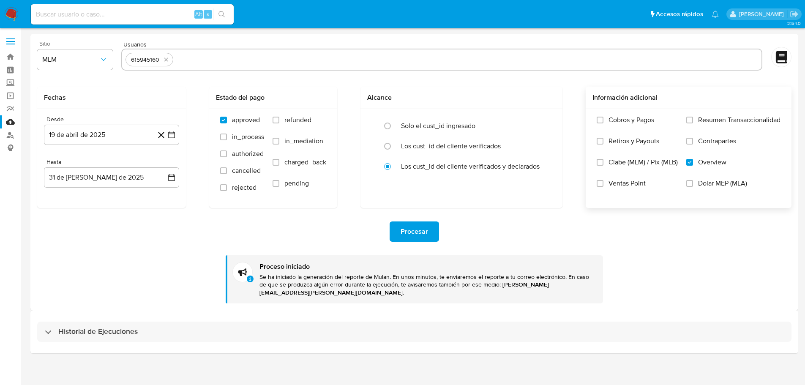
select select "10"
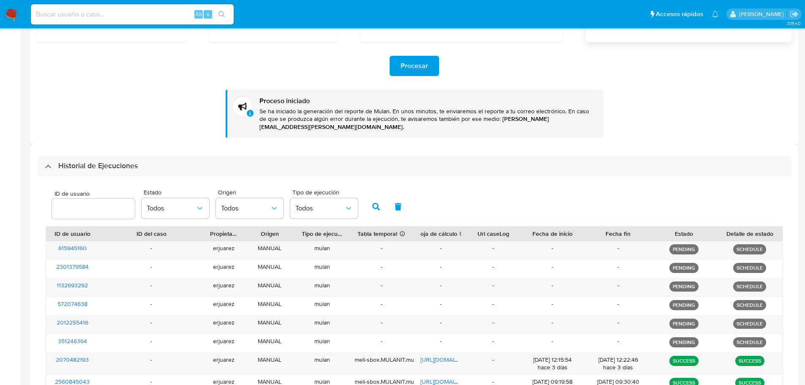
scroll to position [169, 0]
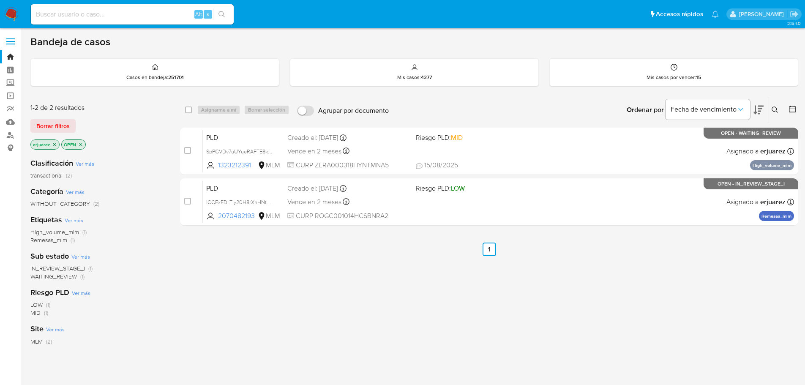
click at [55, 144] on icon "close-filter" at bounding box center [54, 144] width 5 height 5
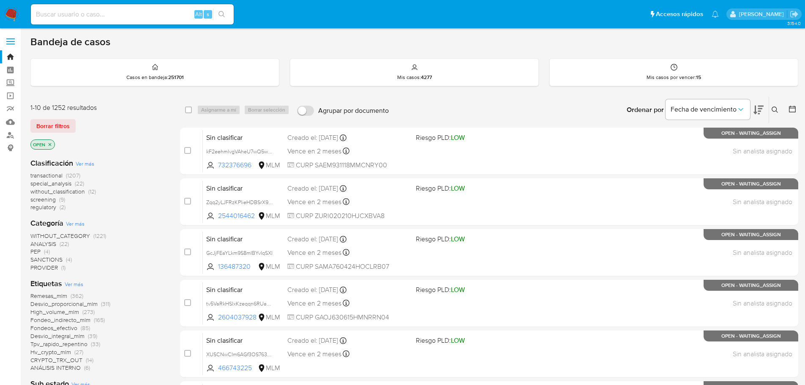
click at [771, 108] on button at bounding box center [776, 110] width 14 height 10
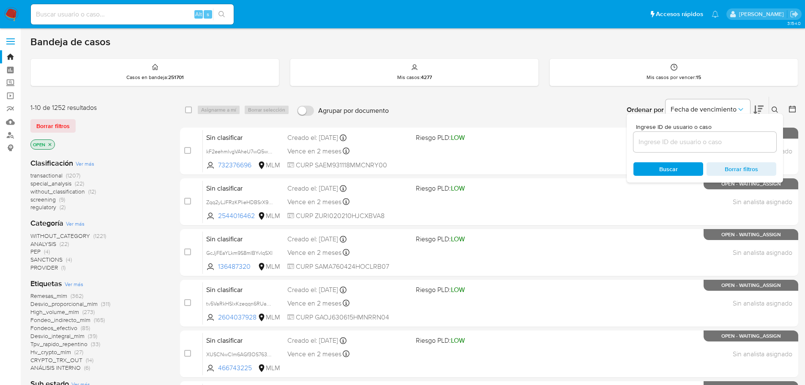
click at [696, 147] on div at bounding box center [705, 142] width 143 height 20
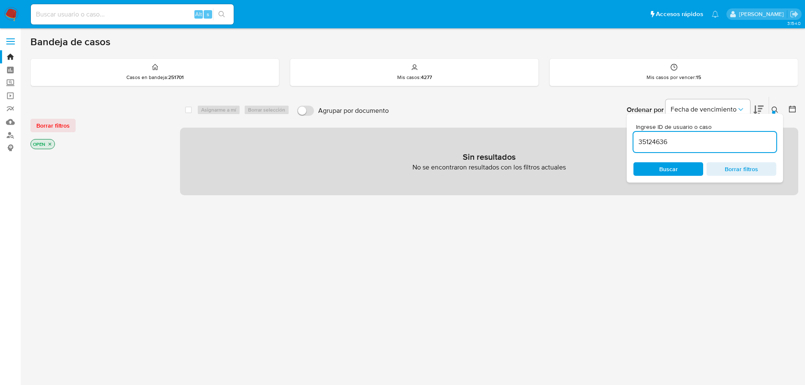
click at [683, 144] on input "35124636" at bounding box center [705, 142] width 143 height 11
click at [636, 145] on input "35124636" at bounding box center [705, 142] width 143 height 11
click at [639, 145] on input "35124636" at bounding box center [705, 142] width 143 height 11
click at [659, 168] on span "Buscar" at bounding box center [668, 169] width 58 height 12
click at [782, 109] on button at bounding box center [776, 110] width 14 height 10
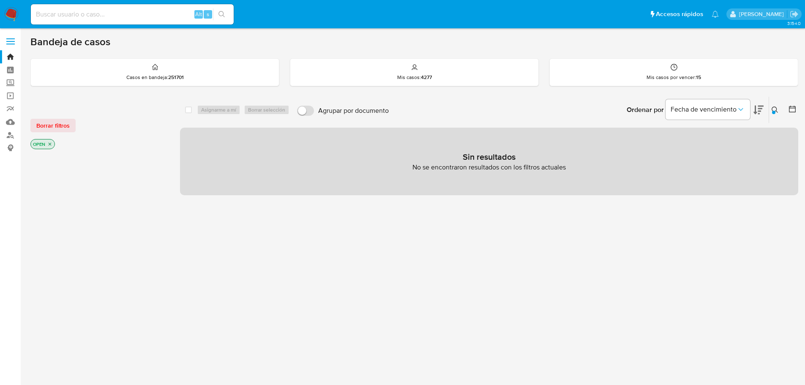
drag, startPoint x: 776, startPoint y: 110, endPoint x: 773, endPoint y: 114, distance: 5.2
click at [776, 110] on icon at bounding box center [775, 110] width 7 height 7
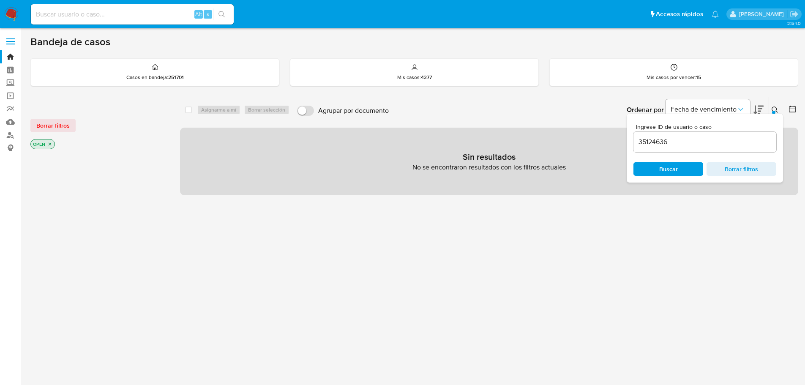
drag, startPoint x: 683, startPoint y: 148, endPoint x: 671, endPoint y: 145, distance: 12.3
click at [669, 145] on div "35124636" at bounding box center [705, 142] width 143 height 20
drag, startPoint x: 686, startPoint y: 142, endPoint x: 634, endPoint y: 137, distance: 52.6
click at [634, 137] on input "35124636" at bounding box center [705, 142] width 143 height 11
paste input "4"
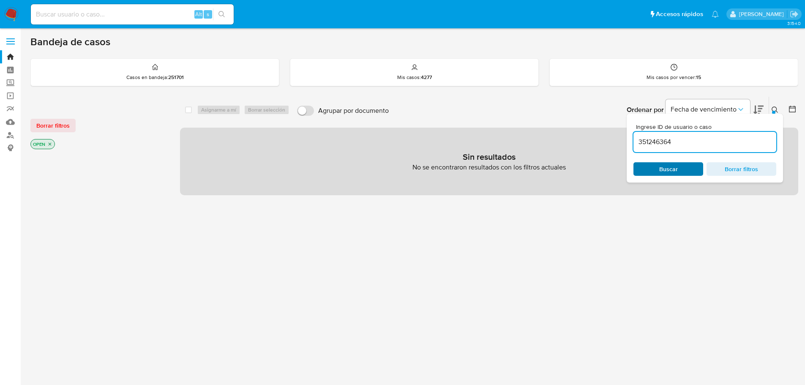
type input "351246364"
click at [678, 175] on button "Buscar" at bounding box center [669, 169] width 70 height 14
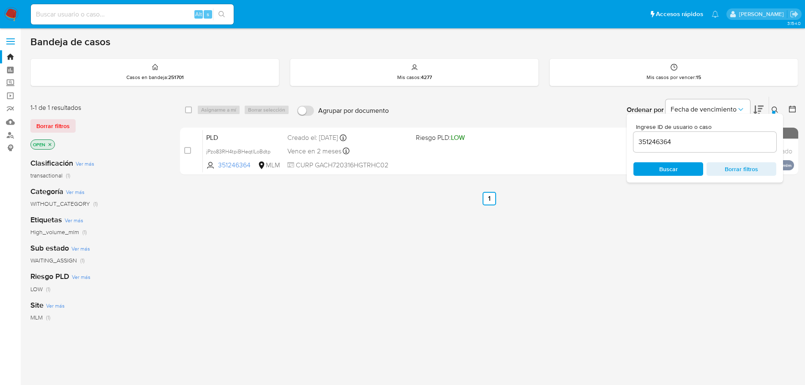
drag, startPoint x: 188, startPoint y: 150, endPoint x: 209, endPoint y: 111, distance: 44.6
click at [188, 150] on input "checkbox" at bounding box center [187, 150] width 7 height 7
checkbox input "true"
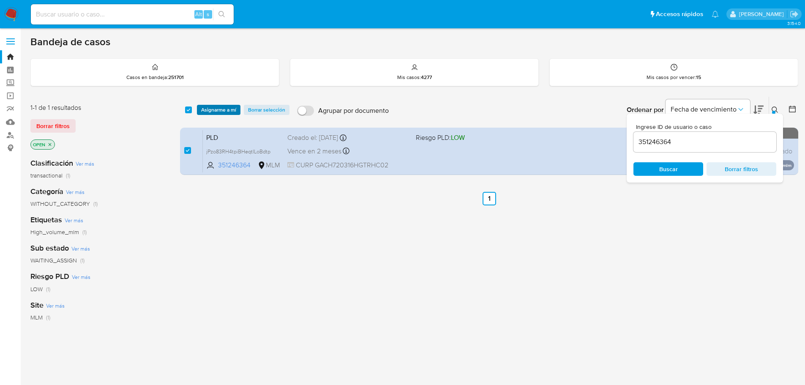
click at [210, 111] on span "Asignarme a mí" at bounding box center [218, 110] width 35 height 8
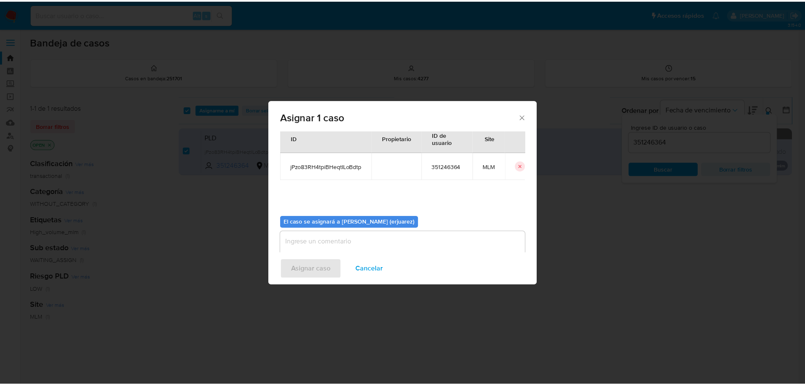
scroll to position [44, 0]
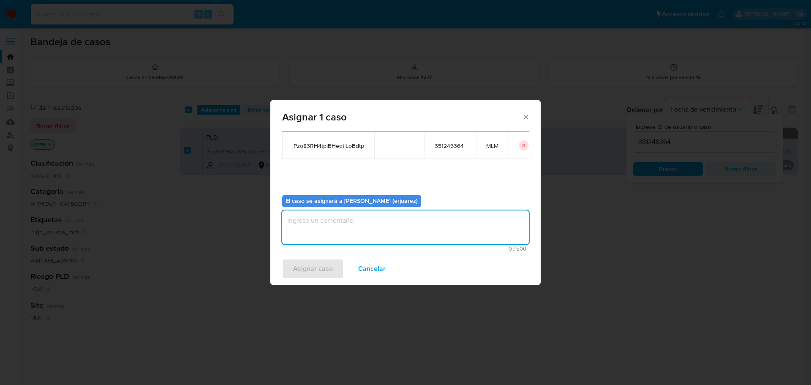
click at [383, 239] on textarea "assign-modal" at bounding box center [405, 227] width 247 height 34
type textarea "EPJU"
click at [335, 268] on button "Asignar caso" at bounding box center [313, 269] width 62 height 20
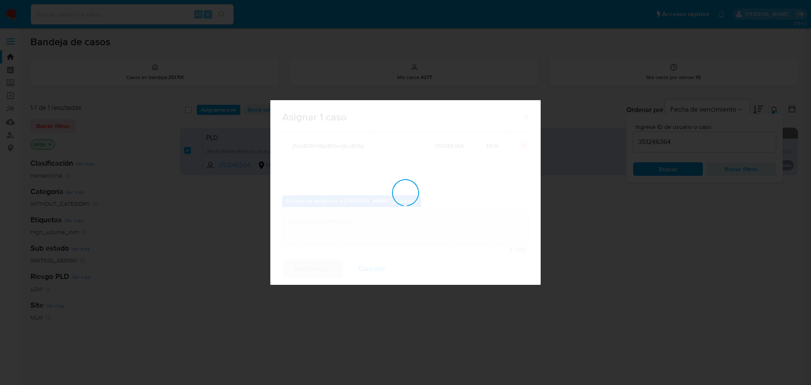
checkbox input "false"
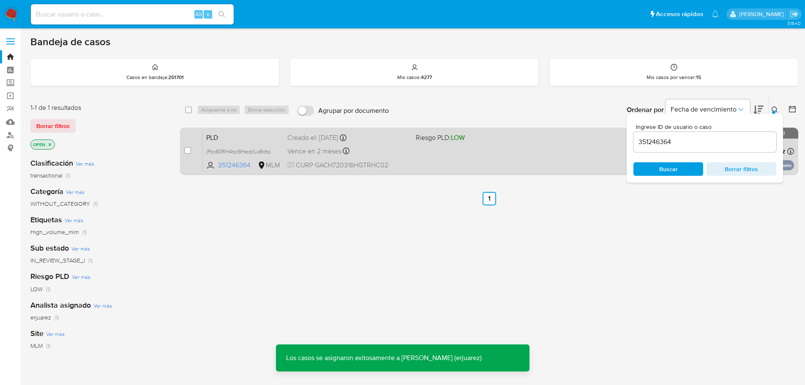
click at [456, 152] on div "PLD jPzo83RH4tpiBHeqtILoBdtp 351246364 MLM Riesgo PLD: LOW Creado el: [DATE] Cr…" at bounding box center [498, 151] width 591 height 43
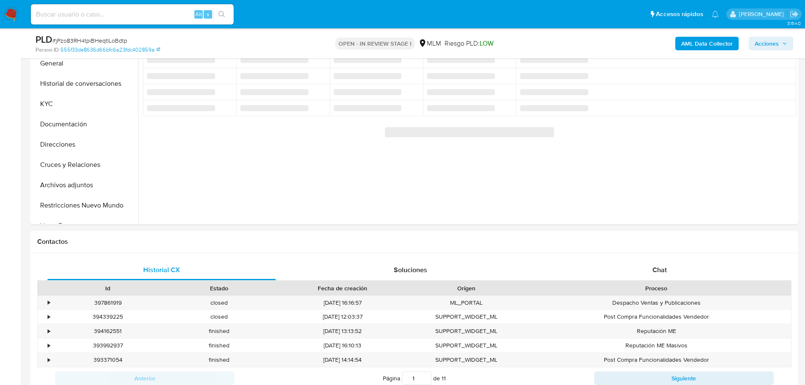
select select "10"
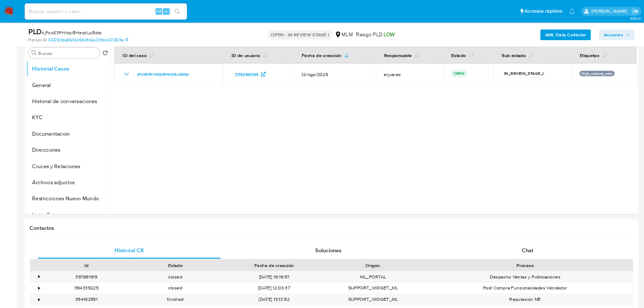
scroll to position [127, 0]
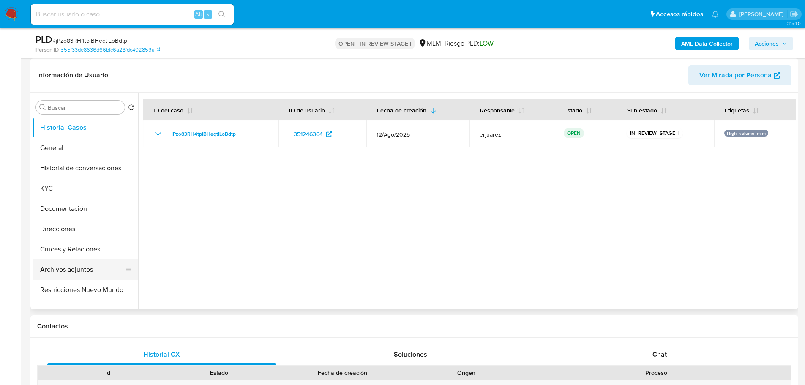
drag, startPoint x: 262, startPoint y: 136, endPoint x: 35, endPoint y: 276, distance: 267.0
click at [257, 139] on td "jPzo83RH4tpiBHeqtILoBdtp" at bounding box center [211, 133] width 136 height 27
drag, startPoint x: 204, startPoint y: 217, endPoint x: 171, endPoint y: 176, distance: 52.6
click at [203, 216] on div at bounding box center [467, 201] width 658 height 216
click at [74, 147] on button "General" at bounding box center [82, 148] width 99 height 20
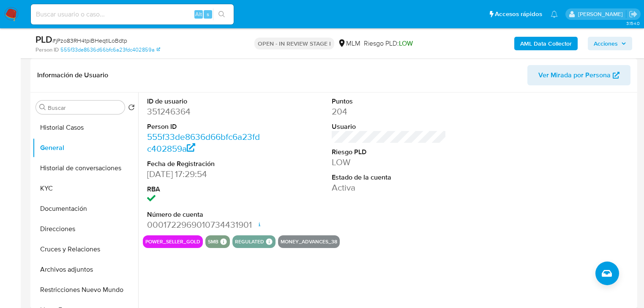
click at [524, 211] on div at bounding box center [573, 164] width 123 height 143
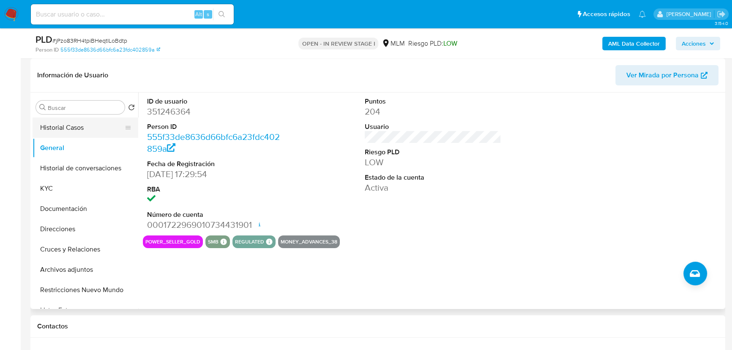
click at [82, 134] on button "Historial Casos" at bounding box center [82, 127] width 99 height 20
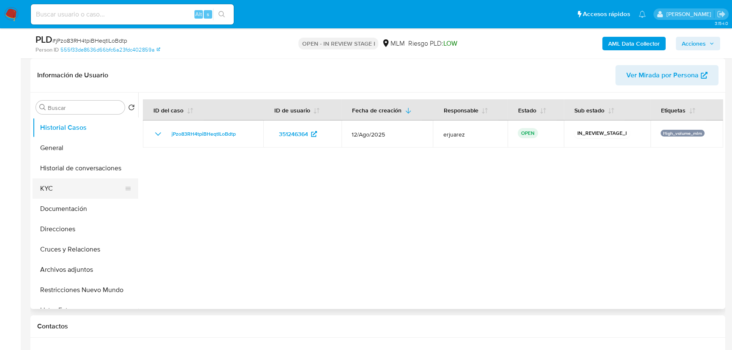
click at [60, 184] on button "KYC" at bounding box center [82, 188] width 99 height 20
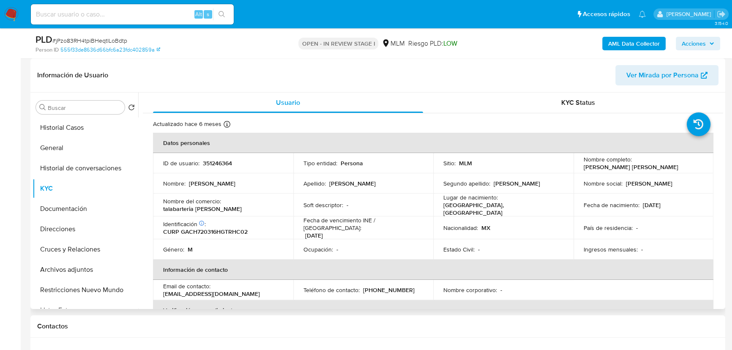
click at [393, 246] on div "Ocupación : -" at bounding box center [363, 250] width 120 height 8
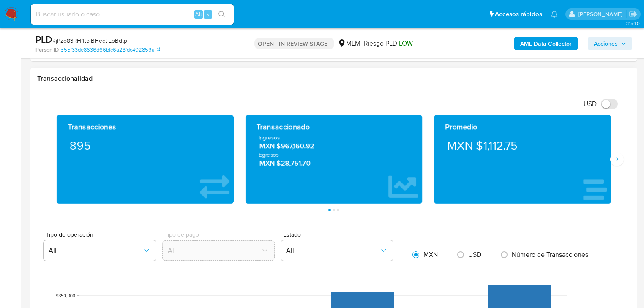
scroll to position [566, 0]
click at [620, 159] on button "Siguiente" at bounding box center [617, 160] width 14 height 14
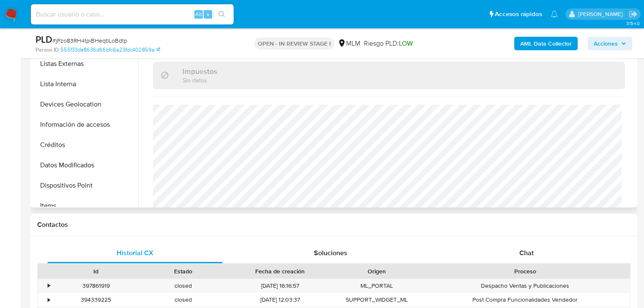
scroll to position [101, 0]
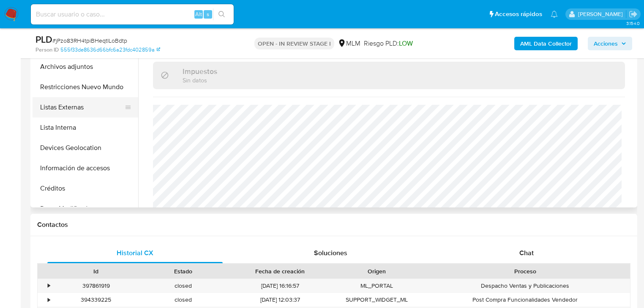
drag, startPoint x: 85, startPoint y: 109, endPoint x: 91, endPoint y: 109, distance: 5.9
click at [85, 109] on button "Listas Externas" at bounding box center [82, 107] width 99 height 20
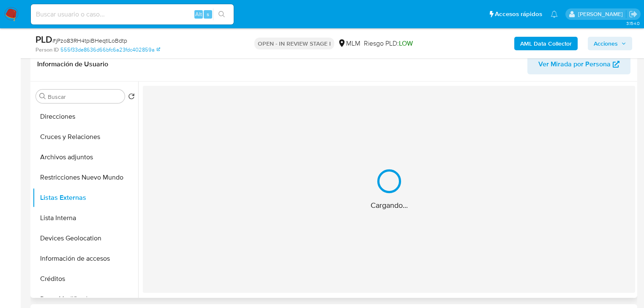
scroll to position [127, 0]
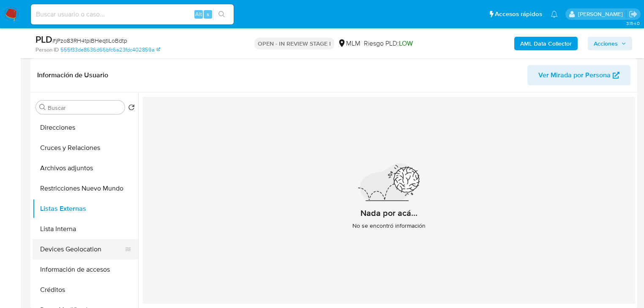
click at [68, 248] on button "Devices Geolocation" at bounding box center [82, 249] width 99 height 20
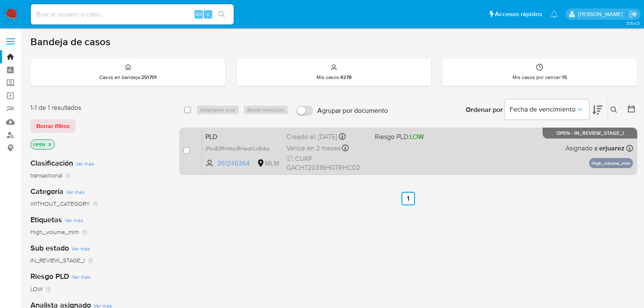
click at [550, 156] on div "PLD jPzo83RH4tpiBHeqtILoBdtp 351246364 MLM Riesgo PLD: LOW Creado el: [DATE] Cr…" at bounding box center [417, 151] width 431 height 43
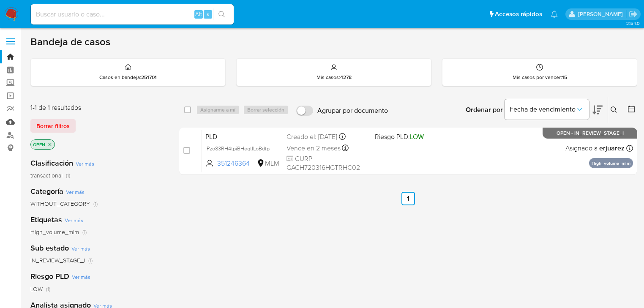
click at [8, 120] on link "Mulan" at bounding box center [50, 121] width 101 height 13
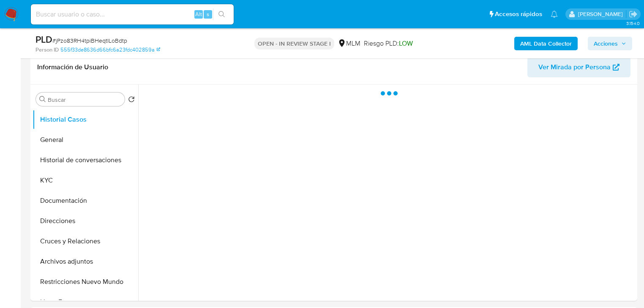
scroll to position [135, 0]
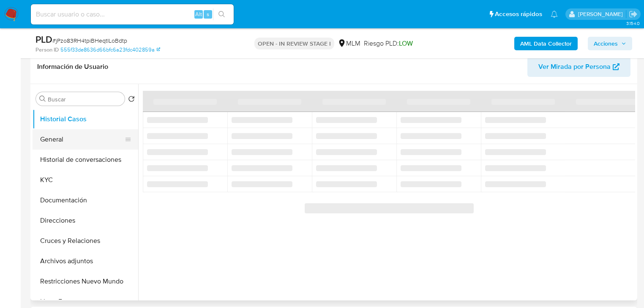
click at [79, 140] on button "General" at bounding box center [82, 139] width 99 height 20
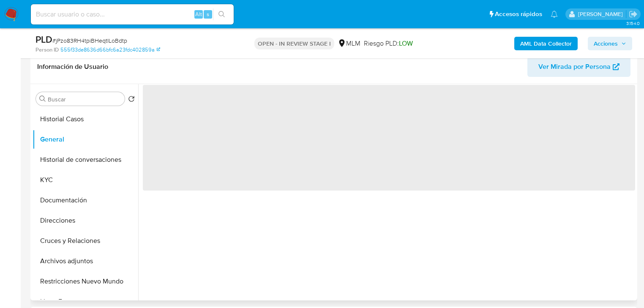
select select "10"
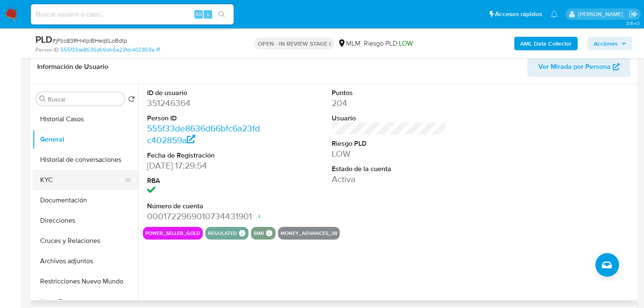
click at [57, 179] on button "KYC" at bounding box center [82, 180] width 99 height 20
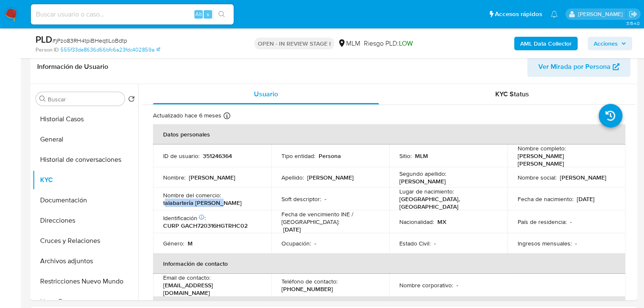
drag, startPoint x: 164, startPoint y: 198, endPoint x: 229, endPoint y: 199, distance: 65.1
click at [229, 199] on div "Nombre del comercio : talabarteria granados" at bounding box center [212, 198] width 98 height 15
click at [163, 199] on p "talabarteria granados" at bounding box center [202, 203] width 79 height 8
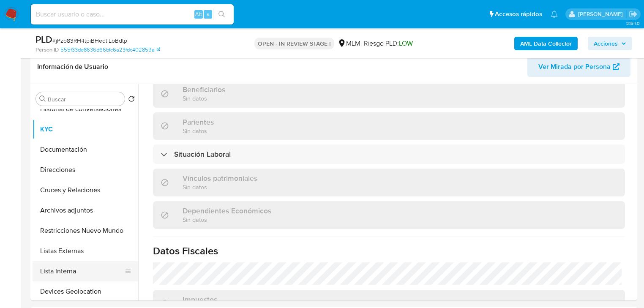
scroll to position [101, 0]
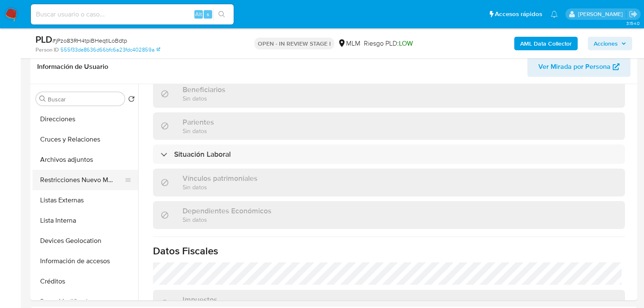
click at [70, 177] on button "Restricciones Nuevo Mundo" at bounding box center [82, 180] width 99 height 20
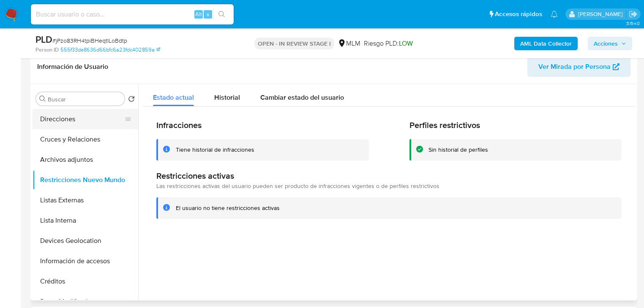
drag, startPoint x: 59, startPoint y: 128, endPoint x: 59, endPoint y: 122, distance: 5.9
click at [59, 128] on button "Direcciones" at bounding box center [82, 119] width 99 height 20
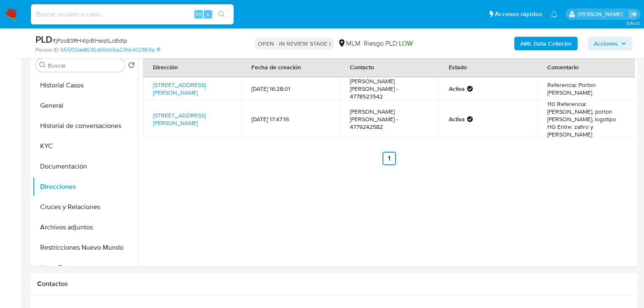
click at [54, 149] on button "KYC" at bounding box center [86, 146] width 106 height 20
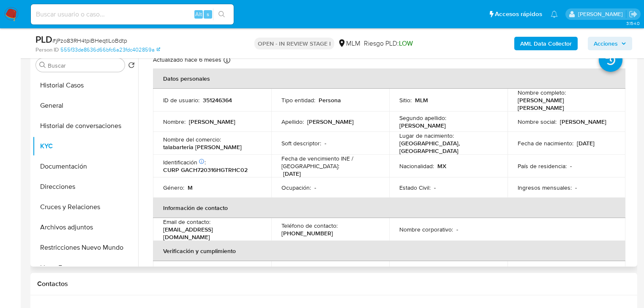
scroll to position [34, 0]
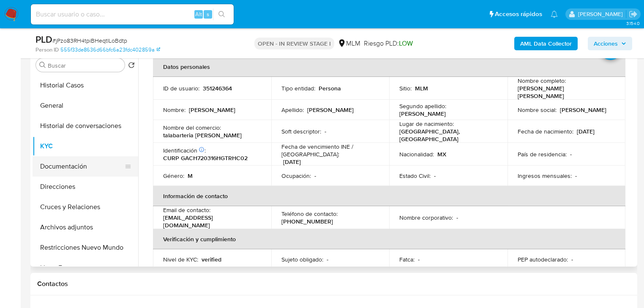
click at [58, 178] on button "Direcciones" at bounding box center [86, 187] width 106 height 20
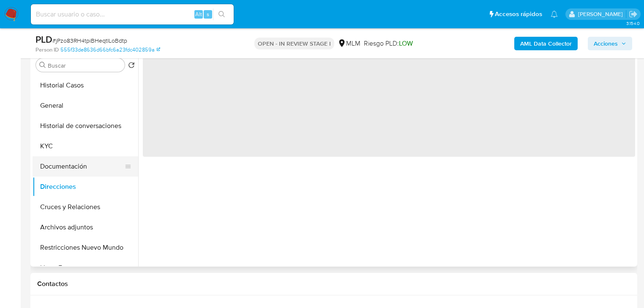
scroll to position [0, 0]
click at [58, 174] on button "Documentación" at bounding box center [82, 166] width 99 height 20
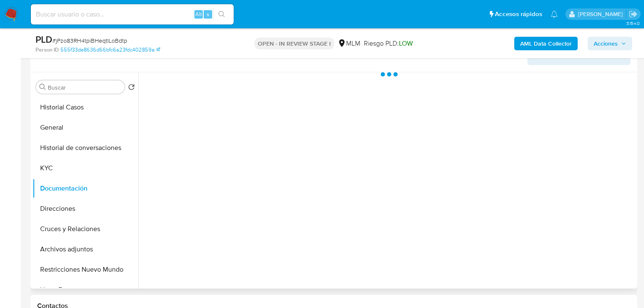
scroll to position [135, 0]
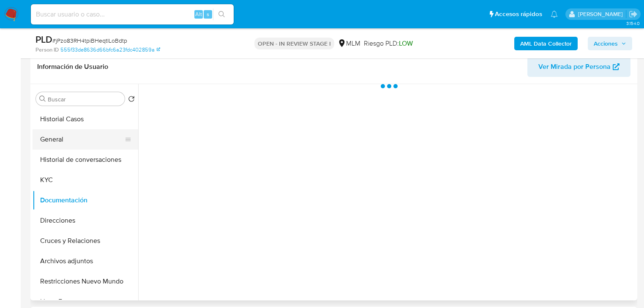
click at [68, 135] on button "General" at bounding box center [82, 139] width 99 height 20
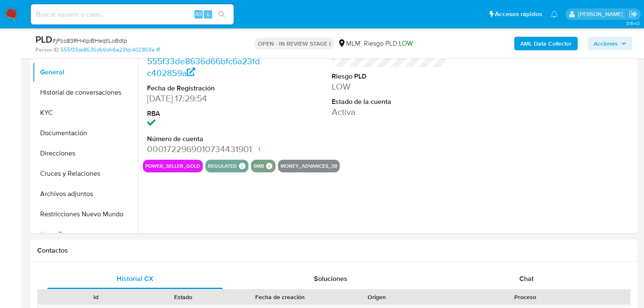
scroll to position [203, 0]
click at [71, 130] on button "Documentación" at bounding box center [82, 133] width 99 height 20
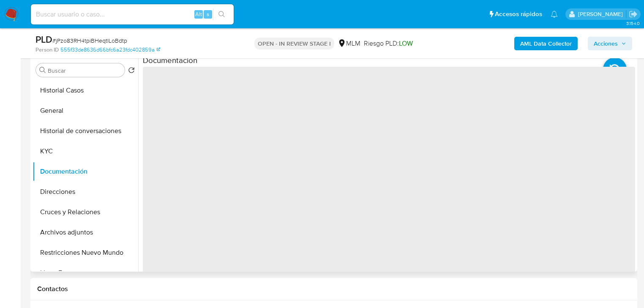
scroll to position [135, 0]
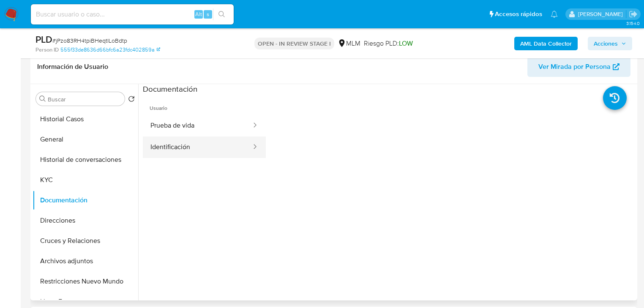
click at [178, 139] on button "Identificación" at bounding box center [197, 148] width 109 height 22
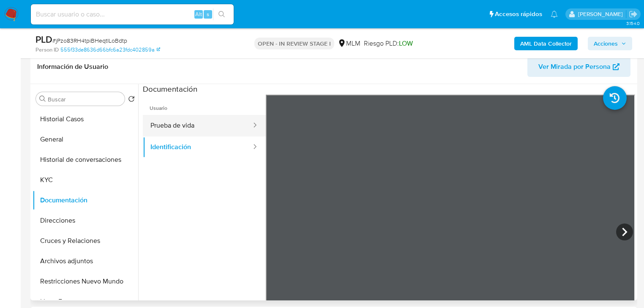
click at [188, 126] on button "Prueba de vida" at bounding box center [197, 126] width 109 height 22
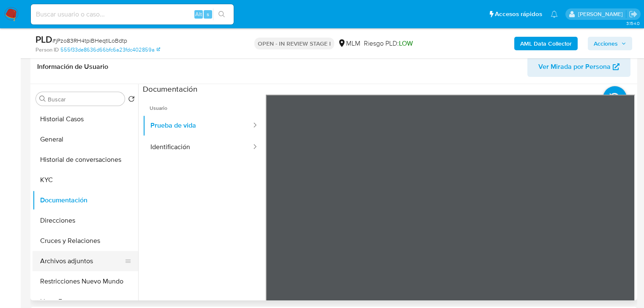
click at [76, 267] on button "Archivos adjuntos" at bounding box center [82, 261] width 99 height 20
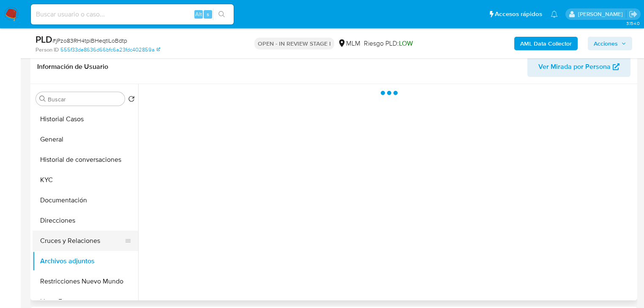
click at [83, 243] on button "Cruces y Relaciones" at bounding box center [82, 241] width 99 height 20
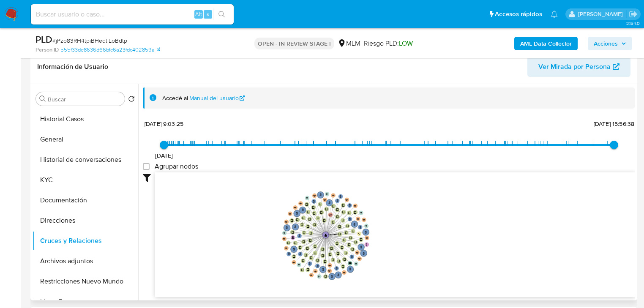
drag, startPoint x: 413, startPoint y: 179, endPoint x: 441, endPoint y: 209, distance: 40.7
click at [441, 209] on icon "phone-23d68bbb02b74035d804b43c7efb7767  user-351246364  351246364 person-555f…" at bounding box center [395, 233] width 480 height 123
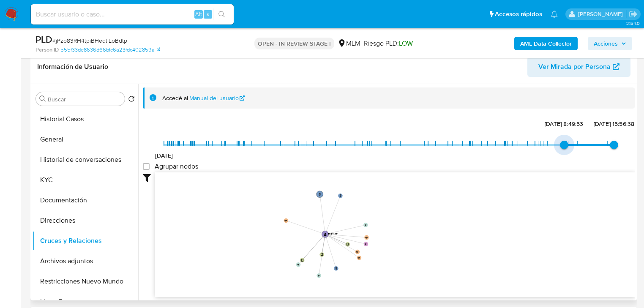
type input "1733783401000"
drag, startPoint x: 164, startPoint y: 142, endPoint x: 546, endPoint y: 158, distance: 382.4
click at [546, 158] on div "21/5/2021 9/12/2024, 16:30:01 23/7/2025, 15:56:38" at bounding box center [389, 151] width 450 height 24
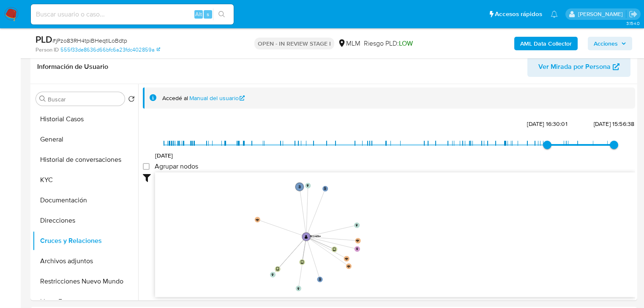
click at [70, 16] on input at bounding box center [132, 14] width 203 height 11
paste input "2012255416"
type input "2012255416"
click at [4, 14] on img at bounding box center [11, 14] width 14 height 14
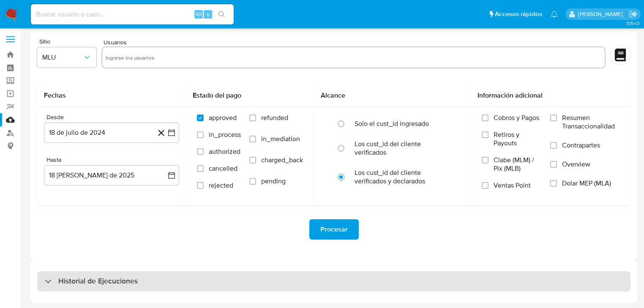
drag, startPoint x: 103, startPoint y: 284, endPoint x: 105, endPoint y: 278, distance: 6.2
click at [103, 282] on h3 "Historial de Ejecuciones" at bounding box center [97, 281] width 79 height 10
select select "10"
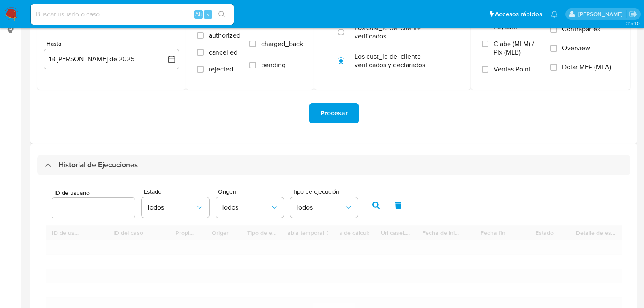
scroll to position [205, 0]
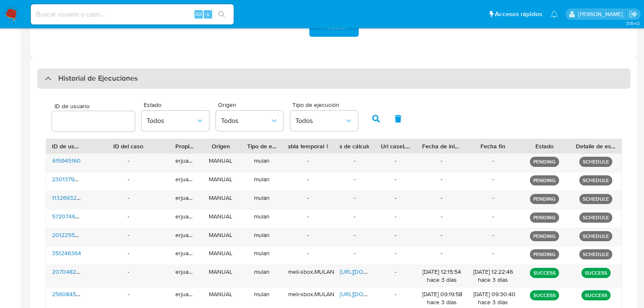
click at [49, 82] on div "Historial de Ejecuciones" at bounding box center [91, 79] width 93 height 10
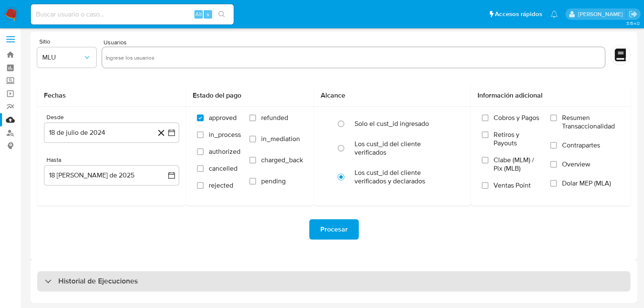
click at [49, 278] on div "Historial de Ejecuciones" at bounding box center [91, 281] width 93 height 10
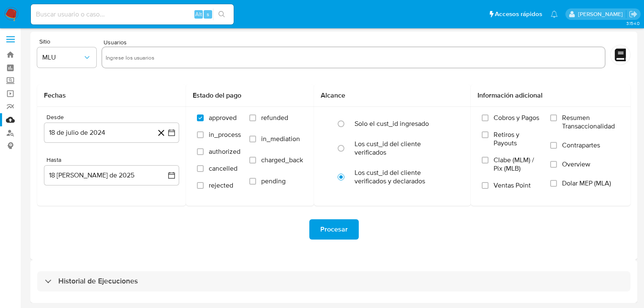
scroll to position [205, 0]
select select "10"
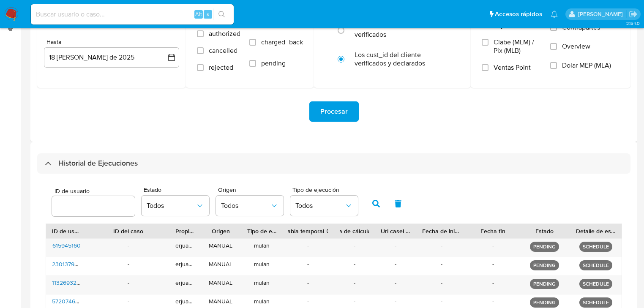
scroll to position [70, 0]
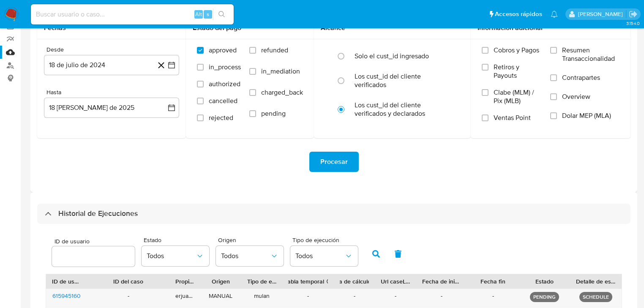
click at [50, 216] on div "Historial de Ejecuciones" at bounding box center [91, 214] width 93 height 10
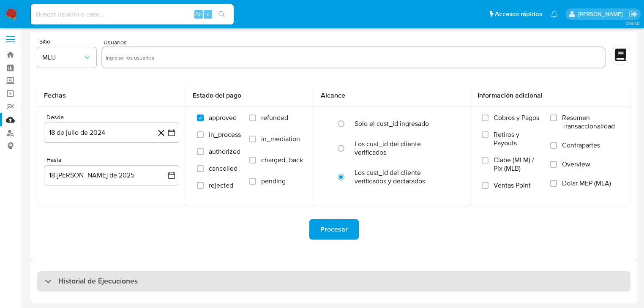
click at [51, 287] on div "Historial de Ejecuciones" at bounding box center [333, 281] width 593 height 20
select select "10"
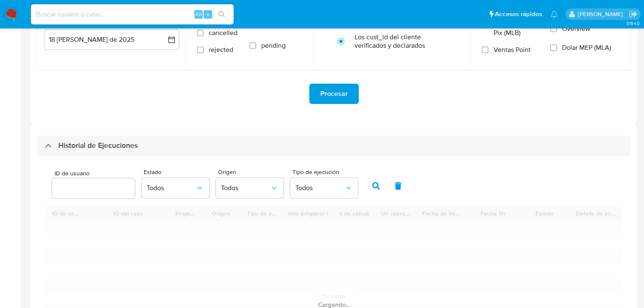
scroll to position [239, 0]
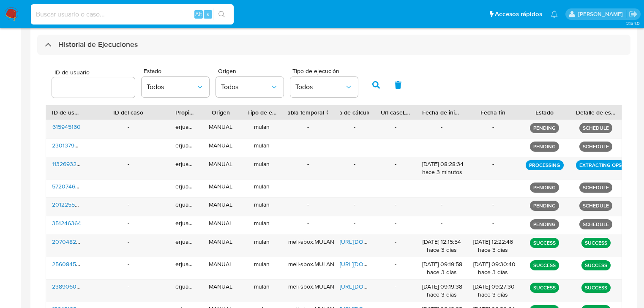
click at [104, 12] on input at bounding box center [132, 14] width 203 height 11
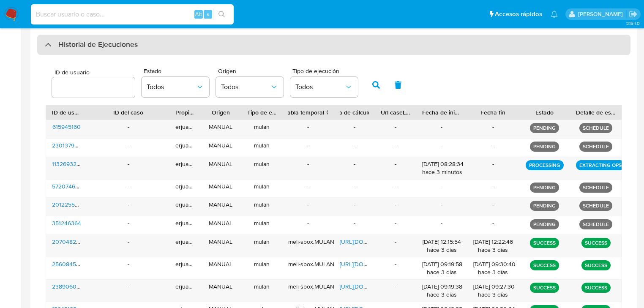
click at [50, 52] on div "Historial de Ejecuciones" at bounding box center [333, 45] width 593 height 20
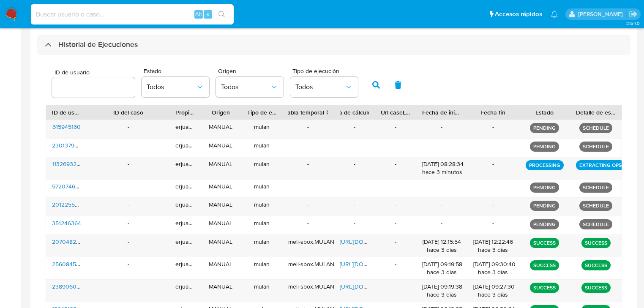
scroll to position [2, 0]
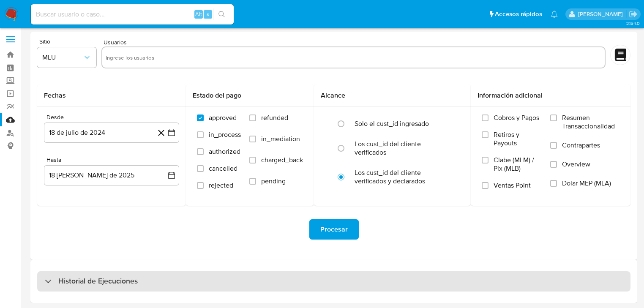
click at [43, 281] on div "Historial de Ejecuciones" at bounding box center [333, 281] width 593 height 20
select select "10"
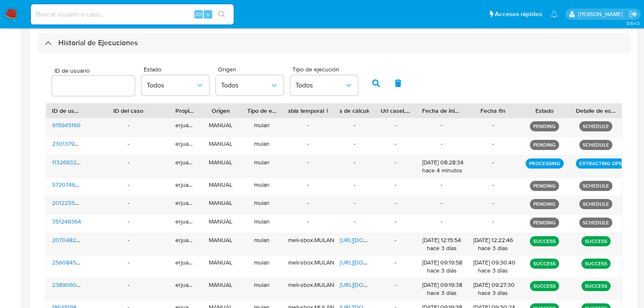
scroll to position [241, 0]
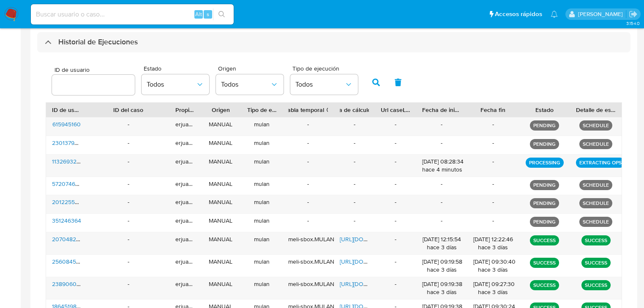
drag, startPoint x: 51, startPoint y: 42, endPoint x: 46, endPoint y: 71, distance: 30.1
click at [50, 42] on div "Historial de Ejecuciones" at bounding box center [333, 42] width 593 height 20
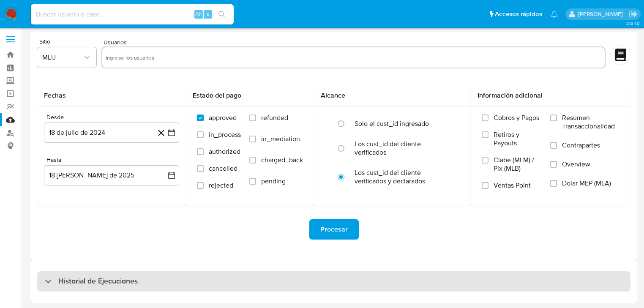
click at [49, 275] on div "Historial de Ejecuciones" at bounding box center [333, 281] width 593 height 20
select select "10"
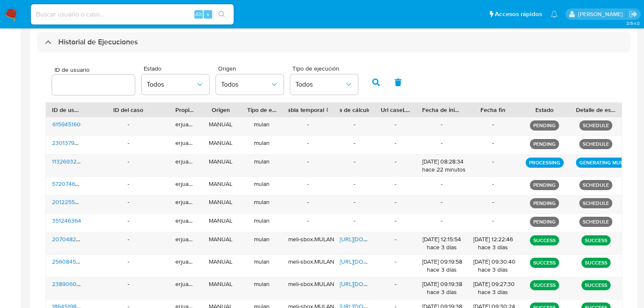
click at [7, 10] on img at bounding box center [11, 14] width 14 height 14
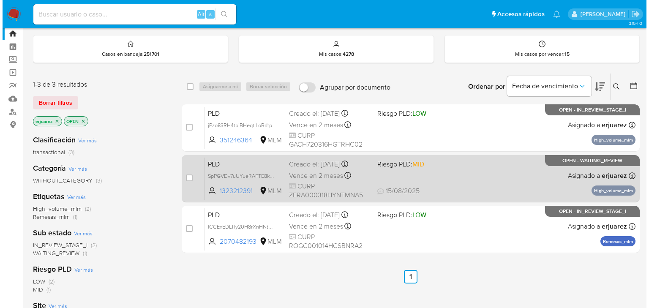
scroll to position [34, 0]
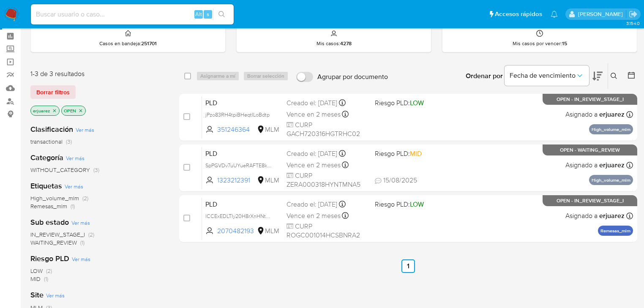
drag, startPoint x: 52, startPoint y: 112, endPoint x: 82, endPoint y: 111, distance: 30.9
click at [52, 112] on icon "close-filter" at bounding box center [54, 110] width 5 height 5
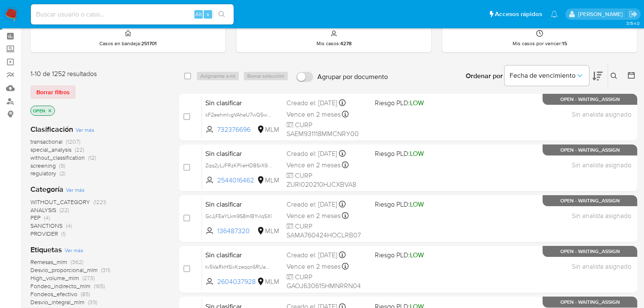
drag, startPoint x: 613, startPoint y: 72, endPoint x: 587, endPoint y: 88, distance: 30.7
click at [612, 74] on icon at bounding box center [614, 76] width 7 height 7
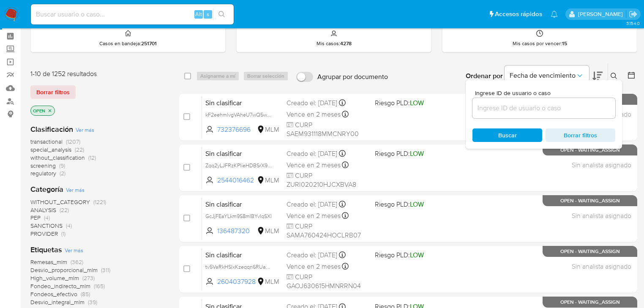
click at [552, 108] on input at bounding box center [544, 108] width 143 height 11
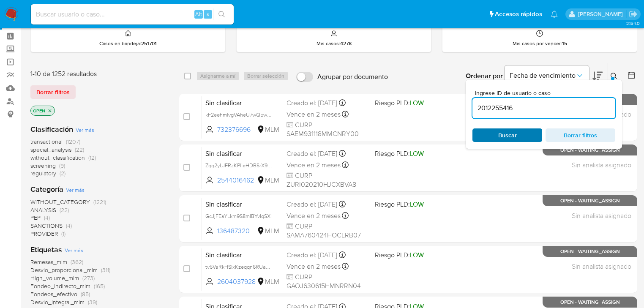
type input "2012255416"
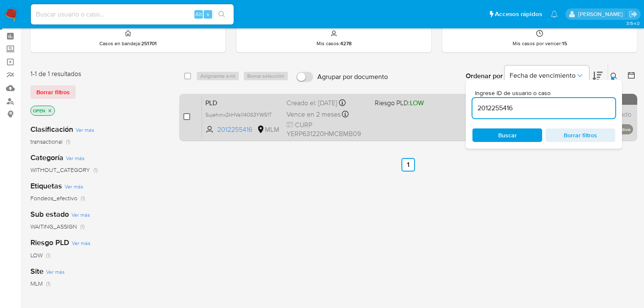
click at [184, 117] on input "checkbox" at bounding box center [186, 116] width 7 height 7
checkbox input "true"
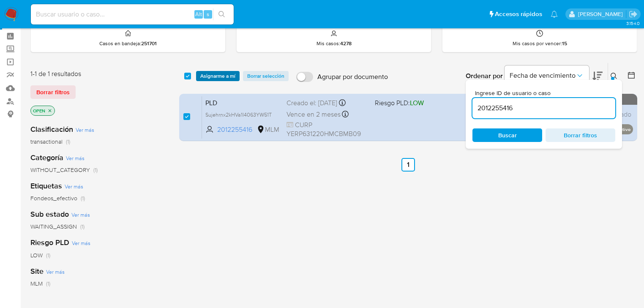
click at [214, 72] on span "Asignarme a mí" at bounding box center [217, 76] width 35 height 8
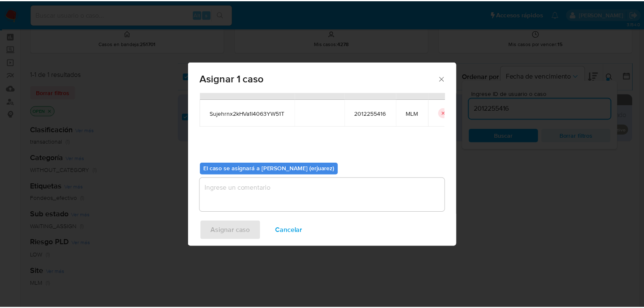
scroll to position [44, 0]
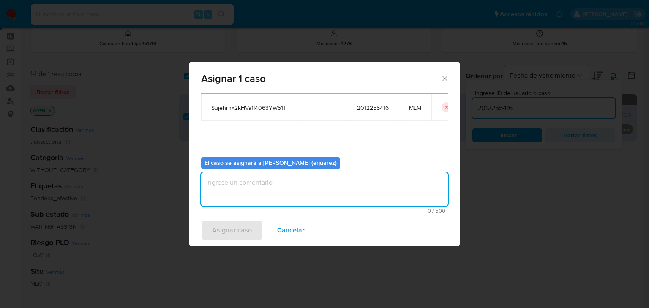
click at [270, 189] on textarea "assign-modal" at bounding box center [324, 189] width 247 height 34
type textarea "EPJU"
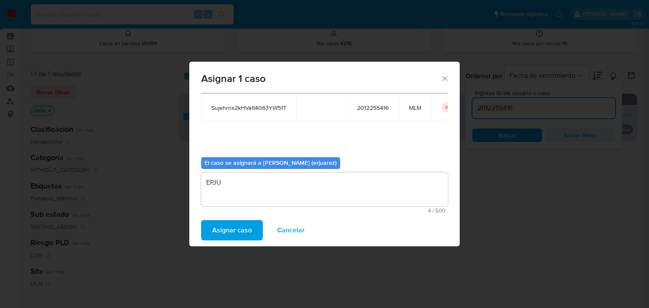
click at [250, 232] on span "Asignar caso" at bounding box center [232, 230] width 40 height 19
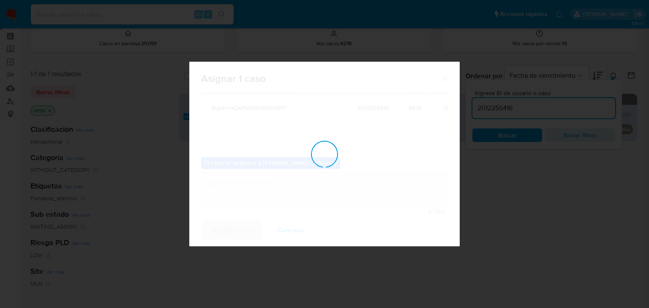
checkbox input "false"
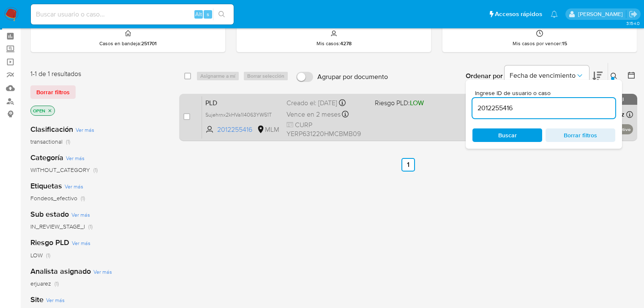
click at [402, 119] on div "PLD Sujehrnx2kHVa1I4063YW51T 2012255416 MLM Riesgo PLD: LOW Creado el: 12/08/20…" at bounding box center [417, 117] width 431 height 43
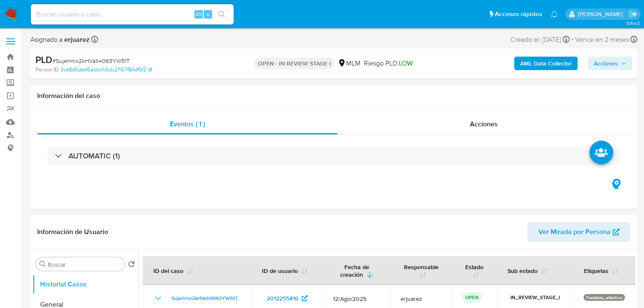
select select "10"
click at [483, 166] on div "AUTOMATIC (1)" at bounding box center [333, 156] width 593 height 42
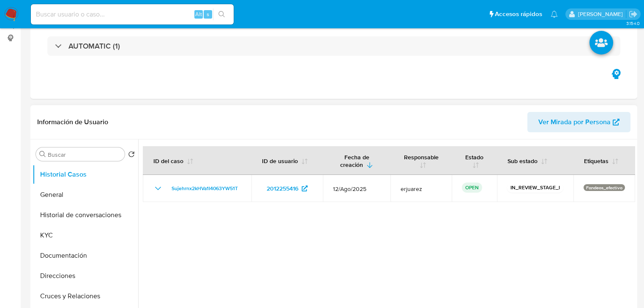
scroll to position [169, 0]
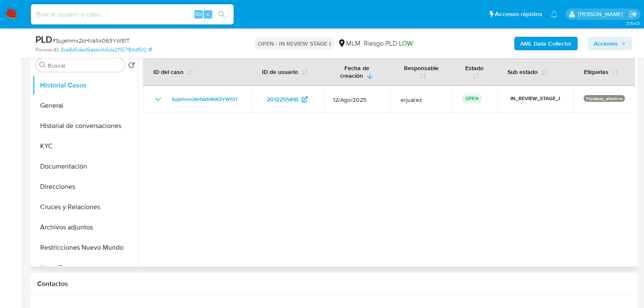
drag, startPoint x: 62, startPoint y: 146, endPoint x: 142, endPoint y: 146, distance: 79.9
click at [63, 146] on button "KYC" at bounding box center [86, 146] width 106 height 20
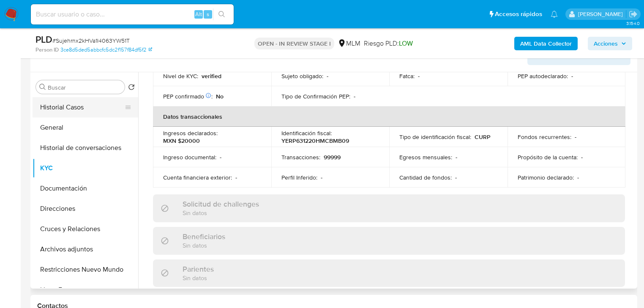
scroll to position [135, 0]
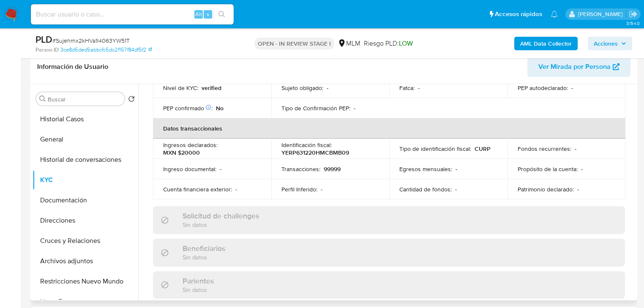
drag, startPoint x: 64, startPoint y: 137, endPoint x: 142, endPoint y: 137, distance: 77.8
click at [65, 137] on button "General" at bounding box center [86, 139] width 106 height 20
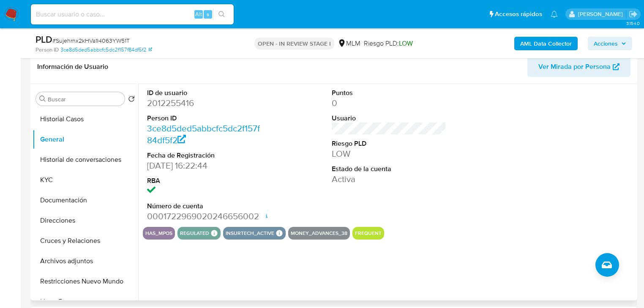
drag, startPoint x: 63, startPoint y: 115, endPoint x: 89, endPoint y: 108, distance: 27.2
click at [65, 118] on button "Historial Casos" at bounding box center [86, 119] width 106 height 20
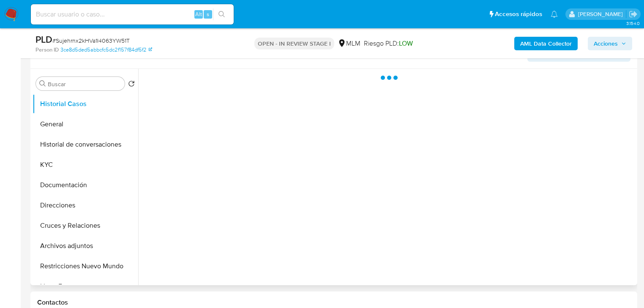
scroll to position [135, 0]
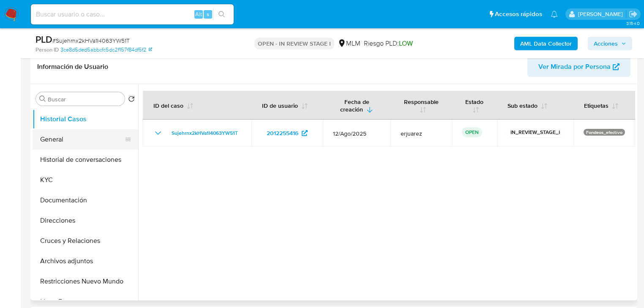
click at [51, 145] on button "General" at bounding box center [82, 139] width 99 height 20
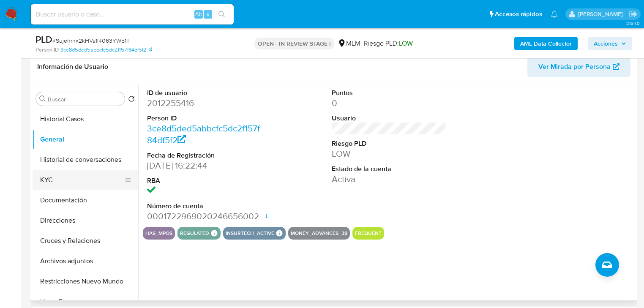
click at [53, 179] on button "KYC" at bounding box center [82, 180] width 99 height 20
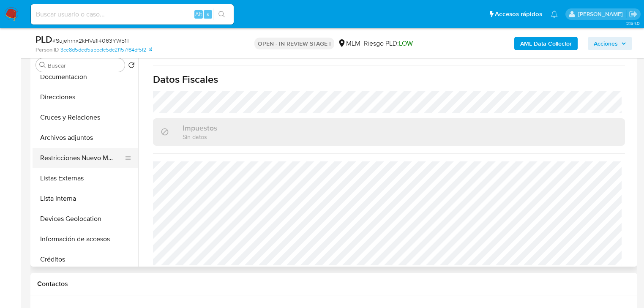
scroll to position [101, 0]
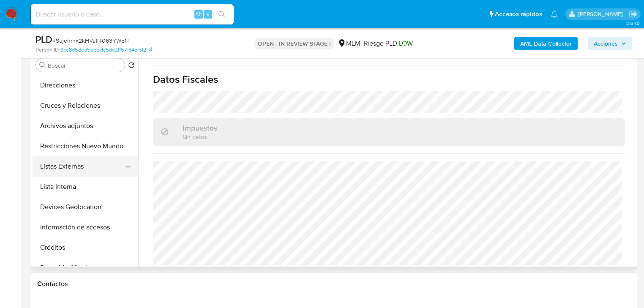
click at [88, 157] on button "Listas Externas" at bounding box center [82, 166] width 99 height 20
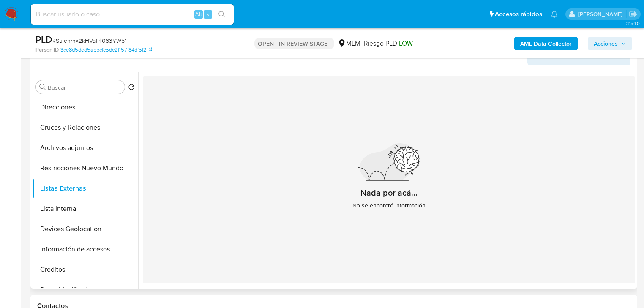
scroll to position [135, 0]
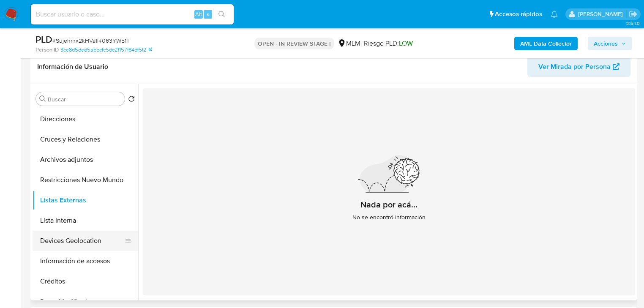
click at [85, 238] on button "Devices Geolocation" at bounding box center [82, 241] width 99 height 20
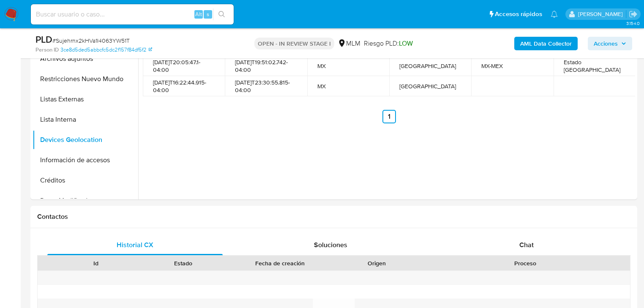
scroll to position [237, 0]
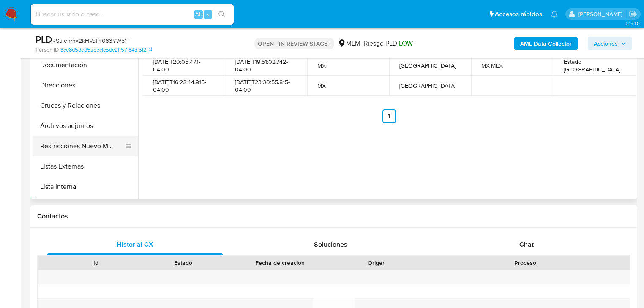
click at [73, 147] on button "Restricciones Nuevo Mundo" at bounding box center [82, 146] width 99 height 20
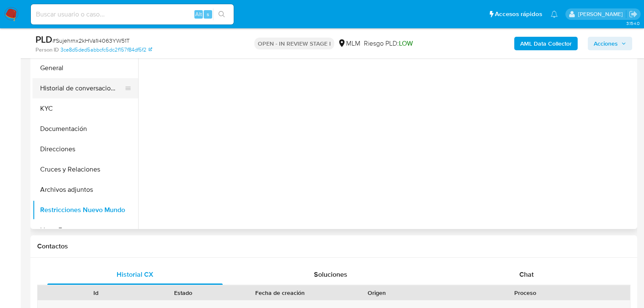
scroll to position [169, 0]
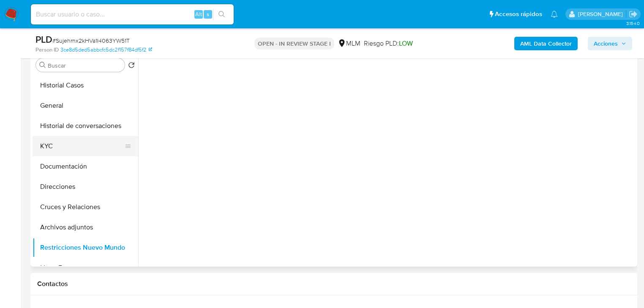
drag, startPoint x: 53, startPoint y: 142, endPoint x: 100, endPoint y: 138, distance: 46.6
click at [58, 143] on button "KYC" at bounding box center [82, 146] width 99 height 20
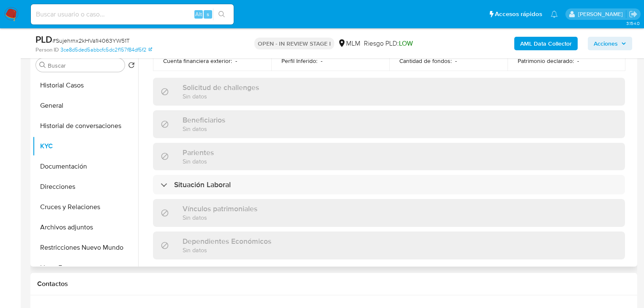
scroll to position [533, 0]
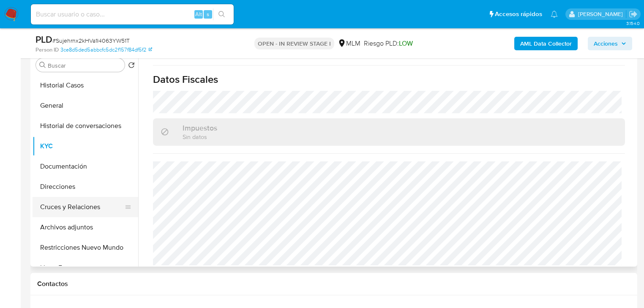
drag, startPoint x: 78, startPoint y: 207, endPoint x: 51, endPoint y: 197, distance: 28.5
click at [77, 206] on button "Cruces y Relaciones" at bounding box center [82, 207] width 99 height 20
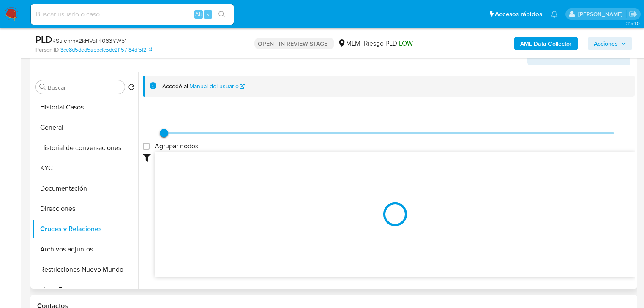
scroll to position [135, 0]
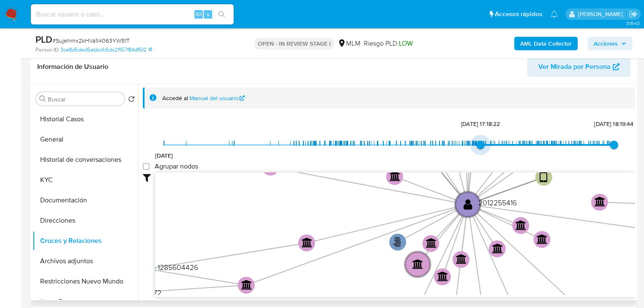
type input "1742906331000"
drag, startPoint x: 167, startPoint y: 143, endPoint x: 470, endPoint y: 145, distance: 302.6
click at [470, 145] on span "25/3/2025, 6:38:51" at bounding box center [472, 145] width 8 height 8
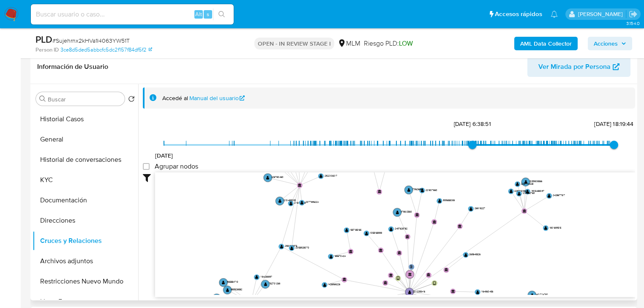
drag, startPoint x: 362, startPoint y: 206, endPoint x: 339, endPoint y: 260, distance: 58.7
click at [343, 261] on icon "phone-ba2df1396c43c18f6ad979fd1bf9adcd  user-2012255416  2012255416 phone-93e…" at bounding box center [395, 233] width 480 height 123
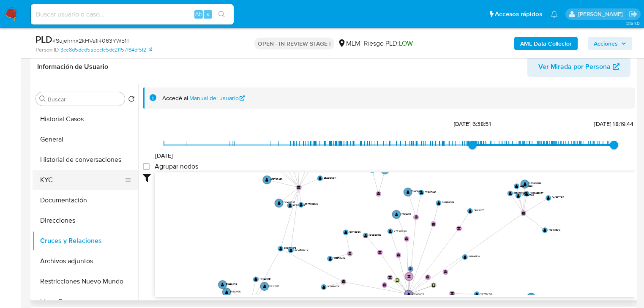
drag, startPoint x: 57, startPoint y: 218, endPoint x: 96, endPoint y: 180, distance: 54.1
click at [57, 218] on button "Direcciones" at bounding box center [86, 220] width 106 height 20
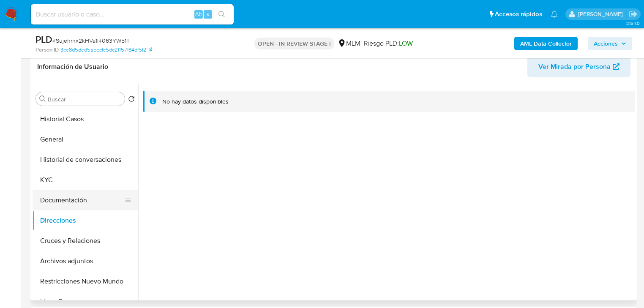
click at [76, 198] on button "Documentación" at bounding box center [82, 200] width 99 height 20
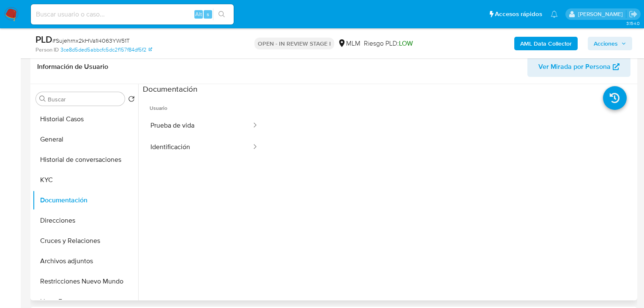
click at [182, 130] on button "Prueba de vida" at bounding box center [197, 126] width 109 height 22
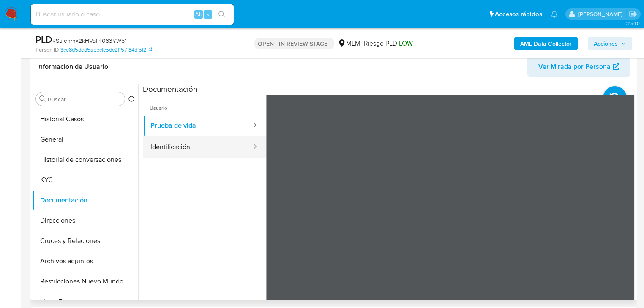
click at [212, 150] on button "Identificación" at bounding box center [197, 148] width 109 height 22
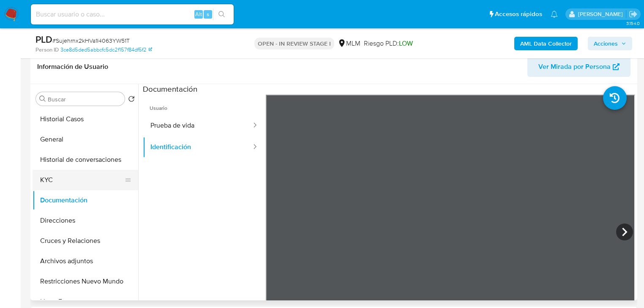
click at [73, 187] on button "KYC" at bounding box center [82, 180] width 99 height 20
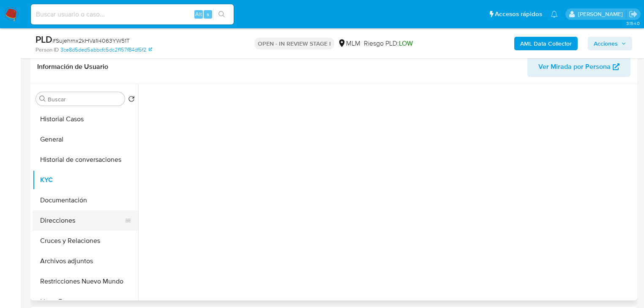
click at [67, 219] on button "Direcciones" at bounding box center [82, 220] width 99 height 20
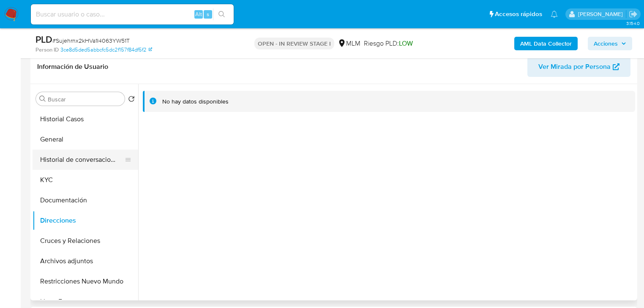
click at [67, 161] on button "Historial de conversaciones" at bounding box center [82, 160] width 99 height 20
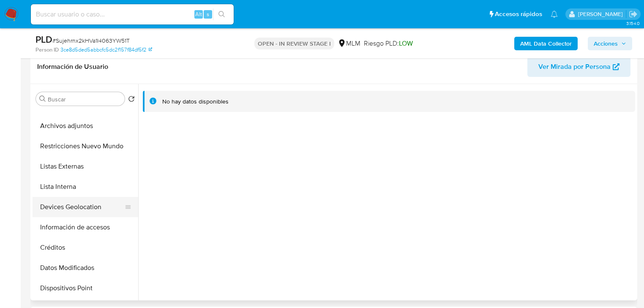
click at [66, 208] on button "Devices Geolocation" at bounding box center [82, 207] width 99 height 20
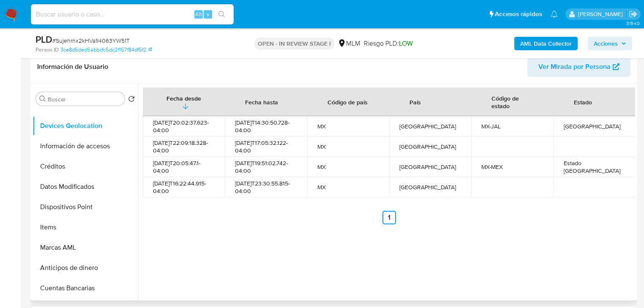
scroll to position [154, 0]
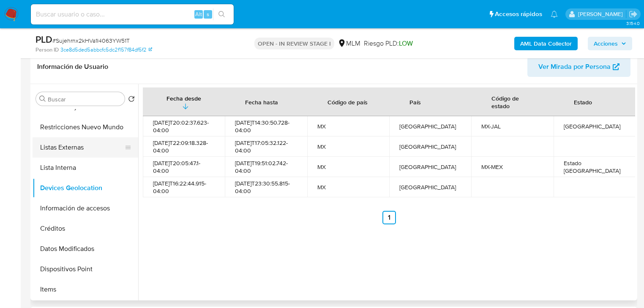
click at [60, 150] on button "Listas Externas" at bounding box center [82, 147] width 99 height 20
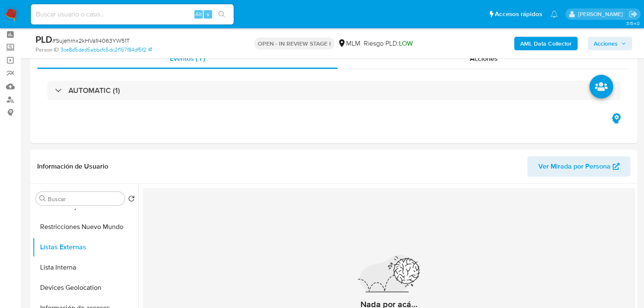
scroll to position [34, 0]
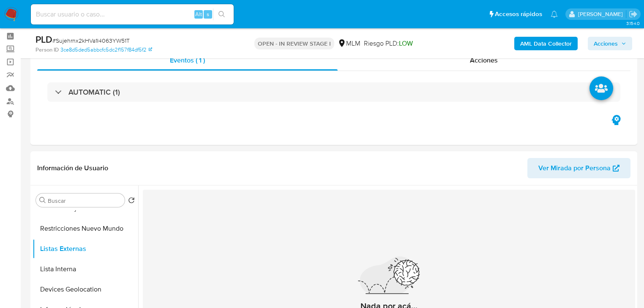
click at [5, 14] on img at bounding box center [11, 14] width 14 height 14
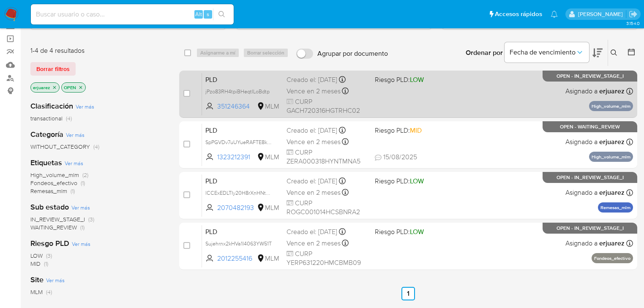
scroll to position [68, 0]
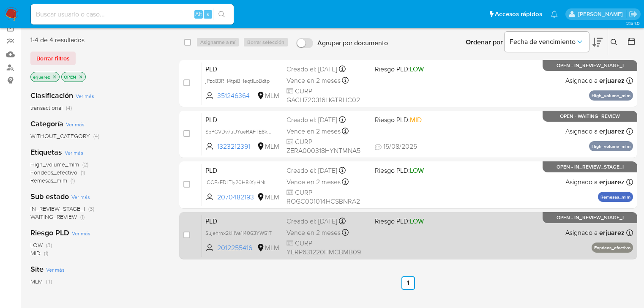
click at [384, 249] on div "PLD Sujehrnx2kHVa1I4063YW51T 2012255416 MLM Riesgo PLD: LOW Creado el: [DATE] C…" at bounding box center [417, 235] width 431 height 43
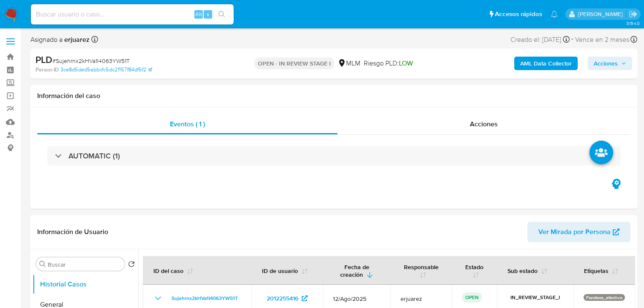
select select "10"
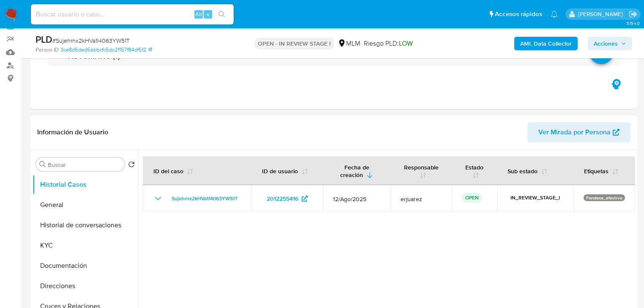
scroll to position [169, 0]
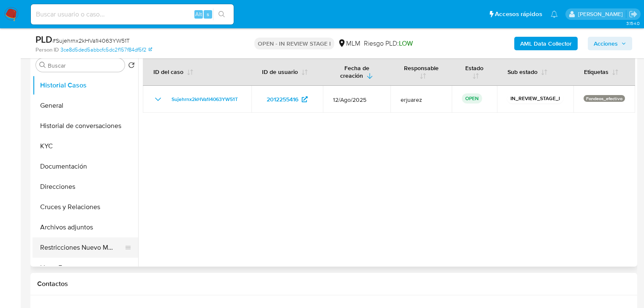
click at [85, 243] on button "Restricciones Nuevo Mundo" at bounding box center [82, 248] width 99 height 20
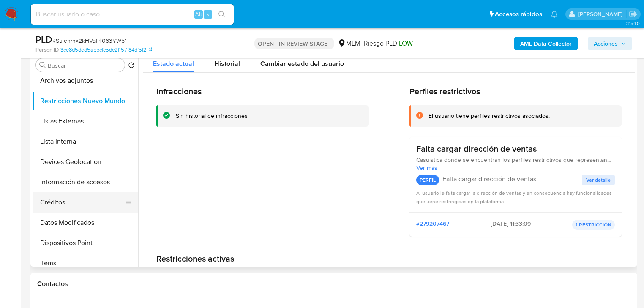
scroll to position [135, 0]
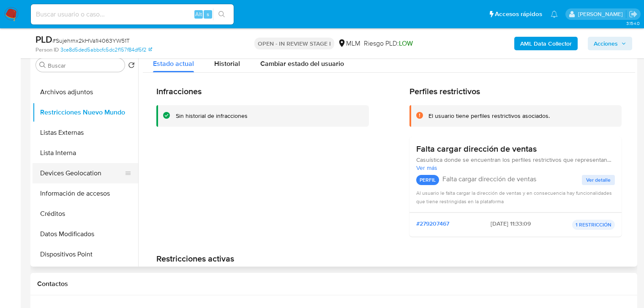
click at [75, 179] on button "Devices Geolocation" at bounding box center [82, 173] width 99 height 20
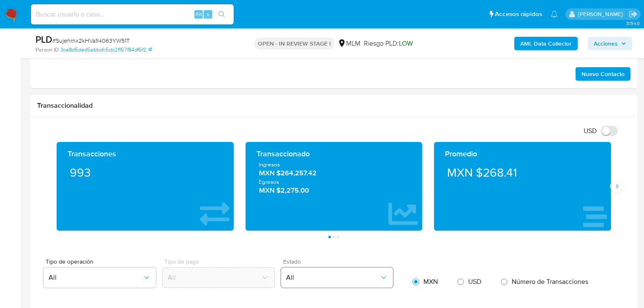
scroll to position [609, 0]
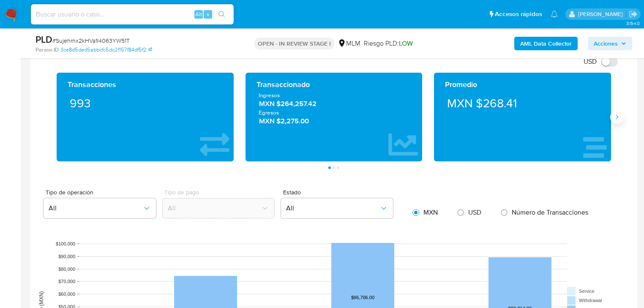
drag, startPoint x: 619, startPoint y: 117, endPoint x: 374, endPoint y: 121, distance: 245.6
click at [619, 117] on icon "Siguiente" at bounding box center [617, 117] width 7 height 7
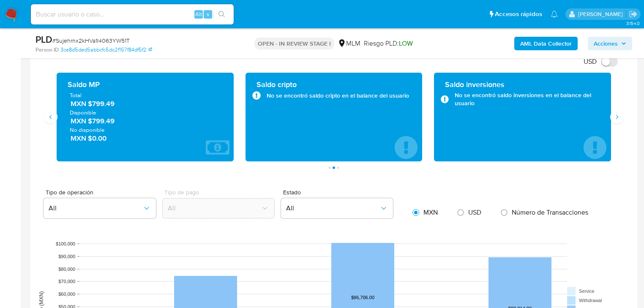
drag, startPoint x: 91, startPoint y: 105, endPoint x: 117, endPoint y: 105, distance: 25.4
click at [117, 105] on span "MXN $799.49" at bounding box center [146, 104] width 150 height 10
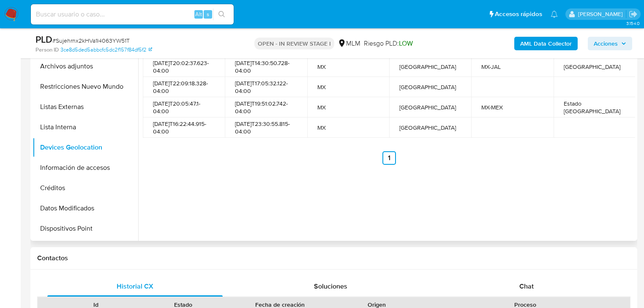
scroll to position [270, 0]
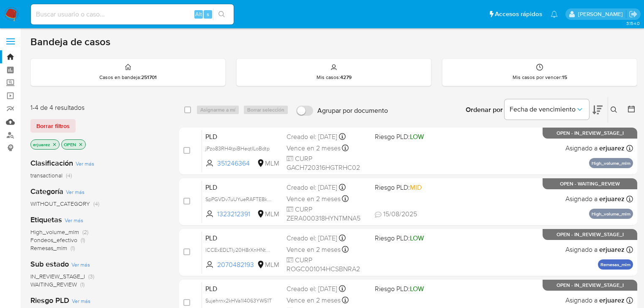
click at [10, 121] on link "Mulan" at bounding box center [50, 121] width 101 height 13
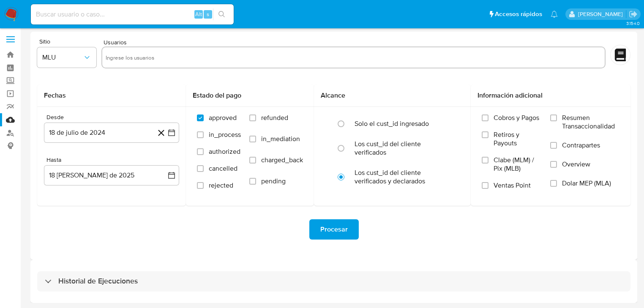
drag, startPoint x: 56, startPoint y: 282, endPoint x: 84, endPoint y: 260, distance: 35.3
click at [56, 282] on div "Historial de Ejecuciones" at bounding box center [91, 281] width 93 height 10
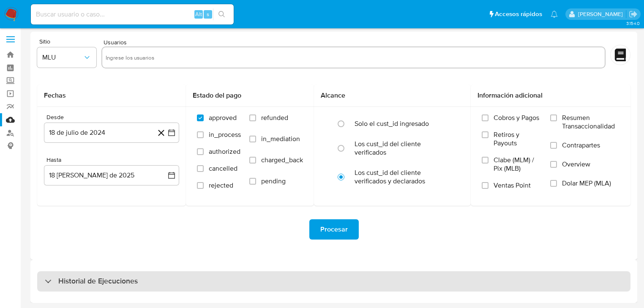
select select "10"
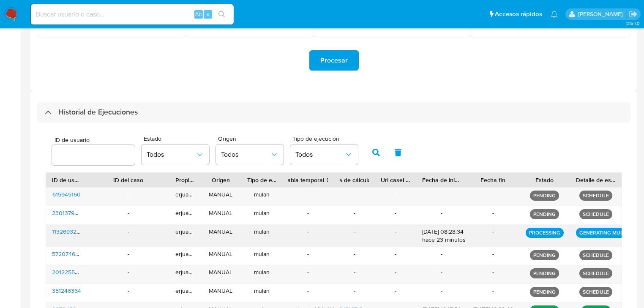
scroll to position [301, 0]
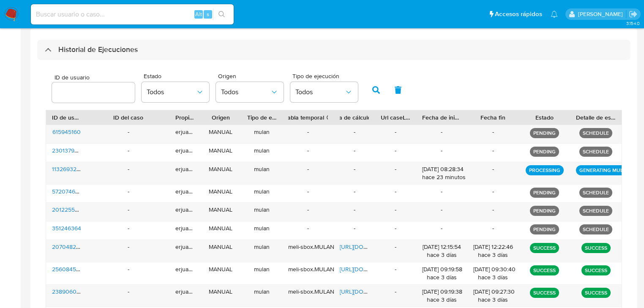
drag, startPoint x: 47, startPoint y: 49, endPoint x: 52, endPoint y: 56, distance: 8.5
click at [45, 49] on div at bounding box center [45, 49] width 0 height 0
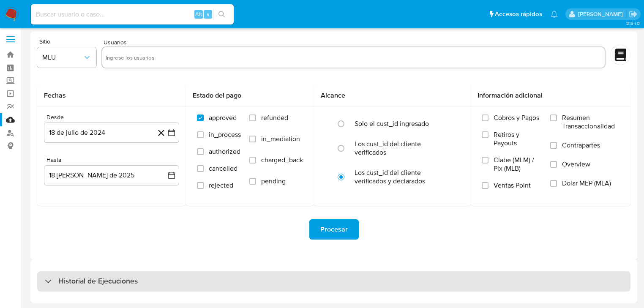
click at [54, 278] on div "Historial de Ejecuciones" at bounding box center [91, 281] width 93 height 10
select select "10"
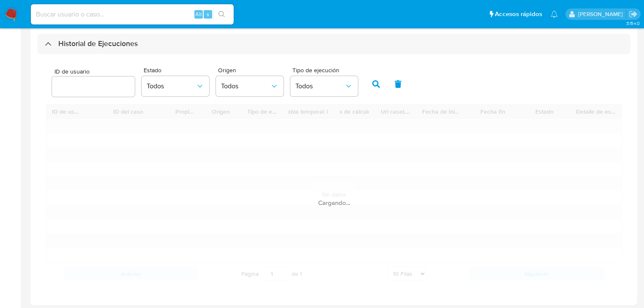
scroll to position [241, 0]
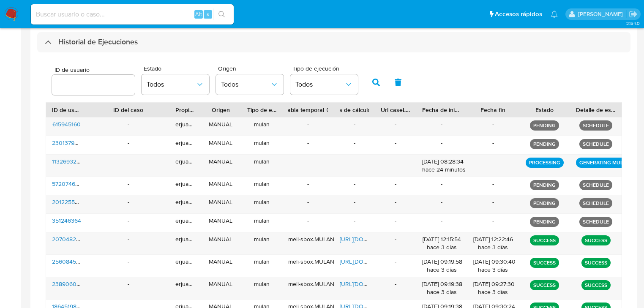
drag, startPoint x: 46, startPoint y: 46, endPoint x: 53, endPoint y: 55, distance: 11.3
click at [46, 46] on div "Historial de Ejecuciones" at bounding box center [91, 42] width 93 height 10
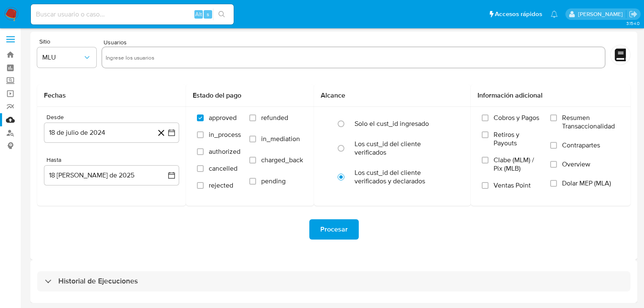
click at [44, 264] on div "Historial de Ejecuciones" at bounding box center [333, 281] width 607 height 43
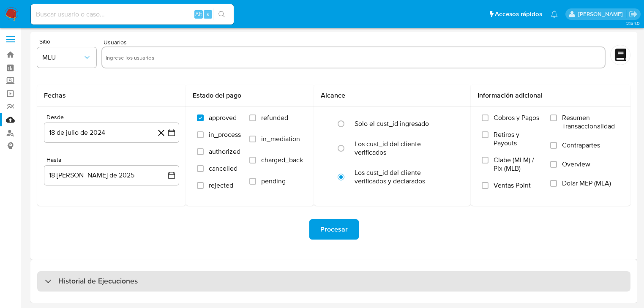
drag, startPoint x: 47, startPoint y: 279, endPoint x: 123, endPoint y: 197, distance: 111.8
click at [48, 279] on div "Historial de Ejecuciones" at bounding box center [91, 281] width 93 height 10
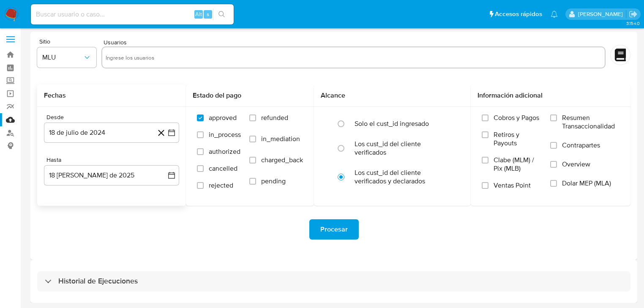
select select "10"
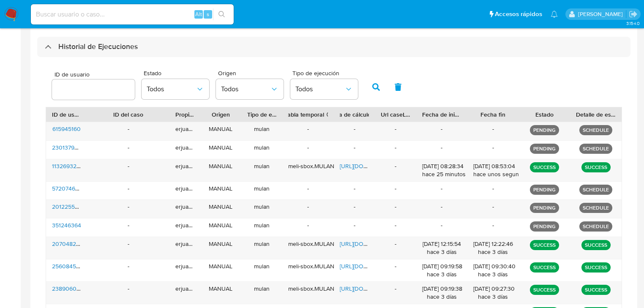
scroll to position [239, 0]
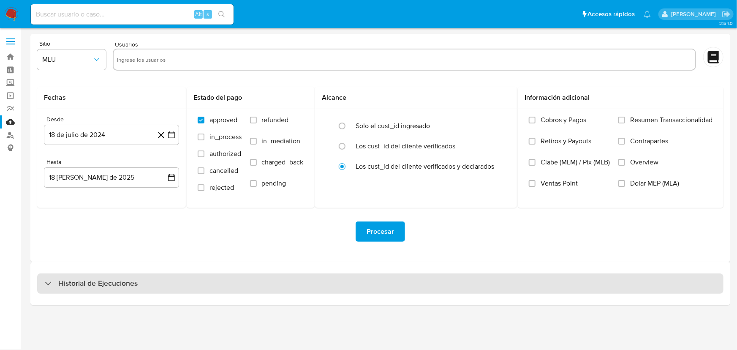
click at [101, 286] on h3 "Historial de Ejecuciones" at bounding box center [97, 284] width 79 height 10
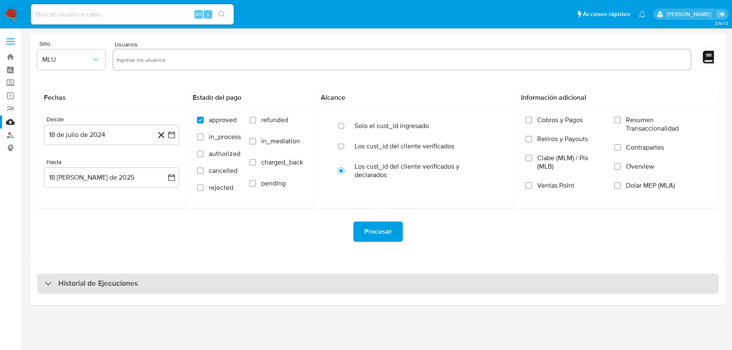
select select "10"
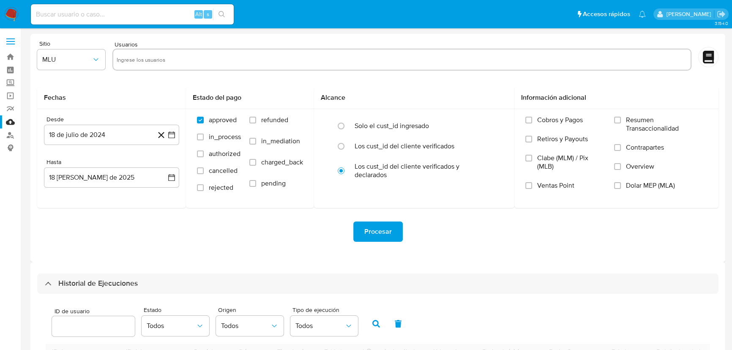
scroll to position [192, 0]
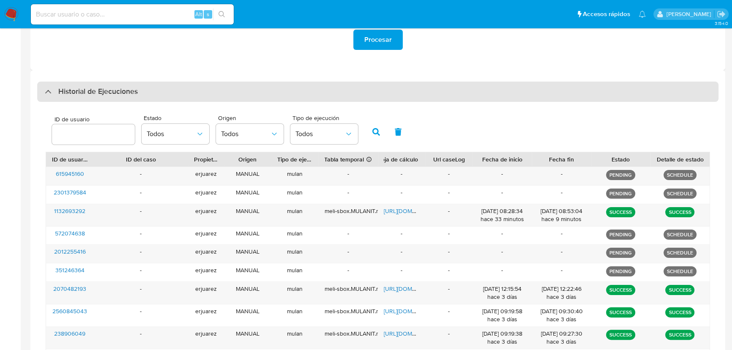
click at [45, 91] on div at bounding box center [45, 91] width 0 height 0
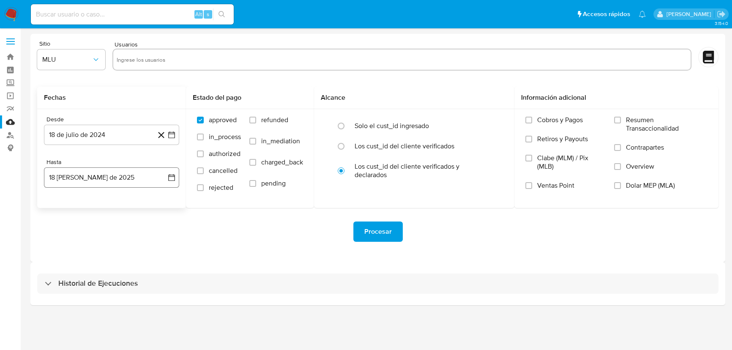
scroll to position [0, 0]
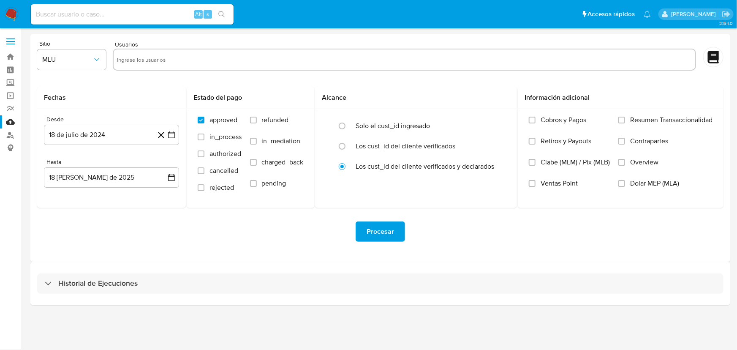
drag, startPoint x: 46, startPoint y: 284, endPoint x: 130, endPoint y: 235, distance: 97.2
click at [45, 283] on div at bounding box center [45, 283] width 0 height 0
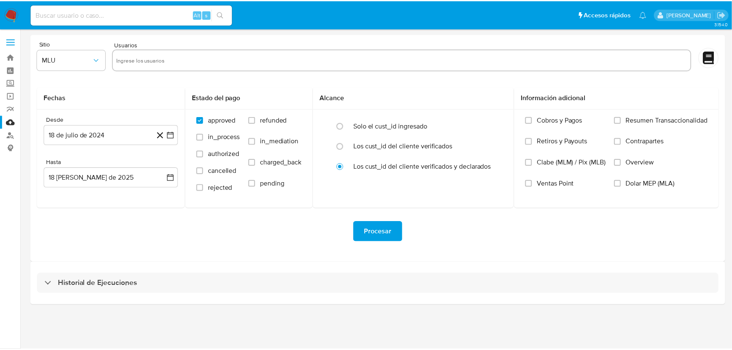
select select "10"
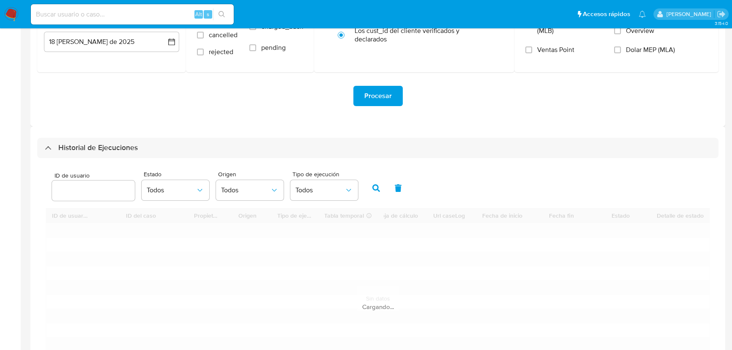
scroll to position [199, 0]
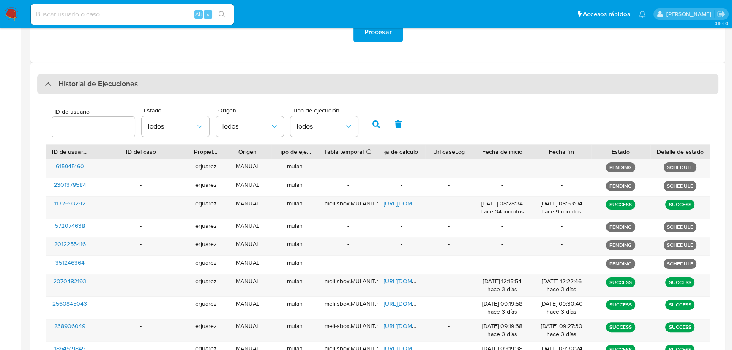
click at [42, 80] on div "Historial de Ejecuciones" at bounding box center [377, 84] width 681 height 20
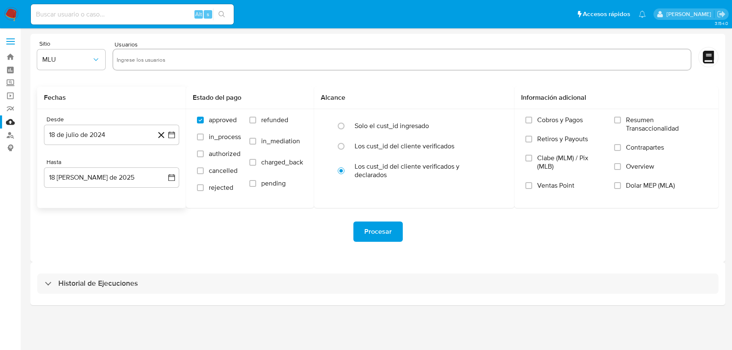
scroll to position [0, 0]
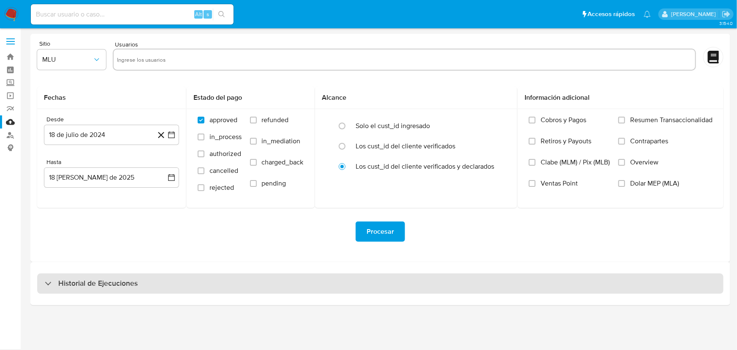
click at [53, 279] on div "Historial de Ejecuciones" at bounding box center [91, 284] width 93 height 10
select select "10"
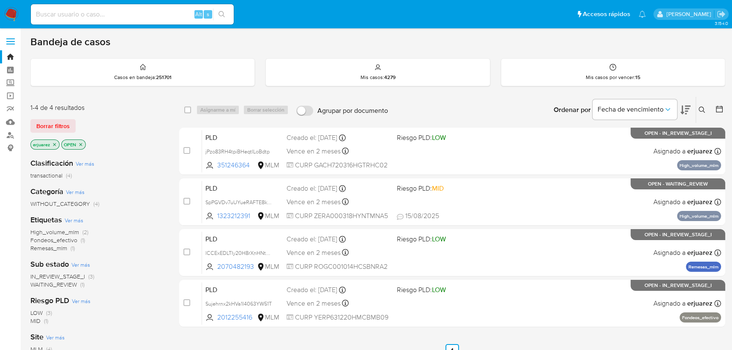
click at [106, 12] on input at bounding box center [132, 14] width 203 height 11
paste input "2012255416"
type input "2012255416"
drag, startPoint x: 224, startPoint y: 14, endPoint x: 142, endPoint y: 3, distance: 81.8
click at [223, 14] on icon "search-icon" at bounding box center [222, 14] width 6 height 6
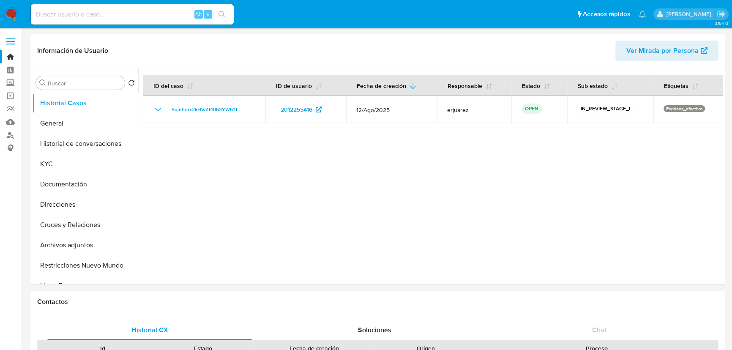
select select "10"
click at [81, 224] on button "Cruces y Relaciones" at bounding box center [82, 225] width 99 height 20
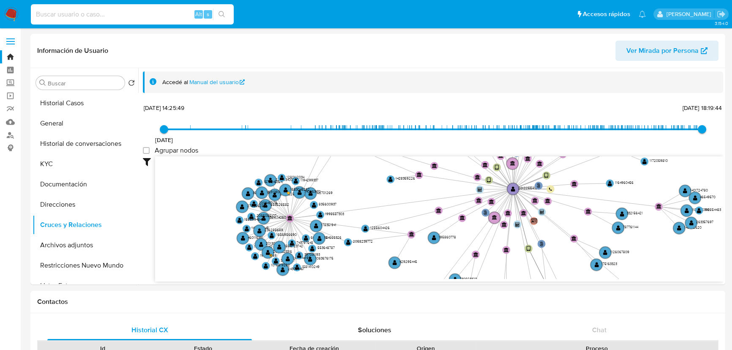
click at [53, 16] on input at bounding box center [132, 14] width 203 height 11
paste input "5K0cPUrqzDA2KAtNN7K0I7OO"
type input "5K0cPUrqzDA2KAtNN7K0I7OO"
click at [220, 13] on icon "search-icon" at bounding box center [222, 14] width 7 height 7
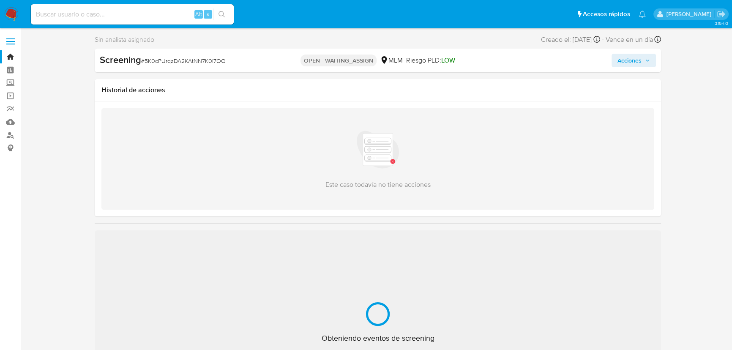
select select "10"
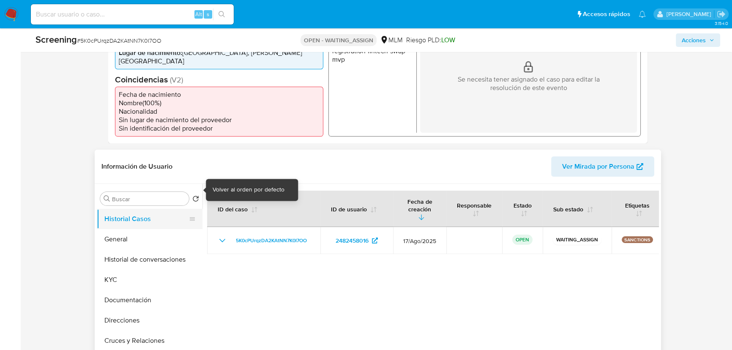
scroll to position [269, 0]
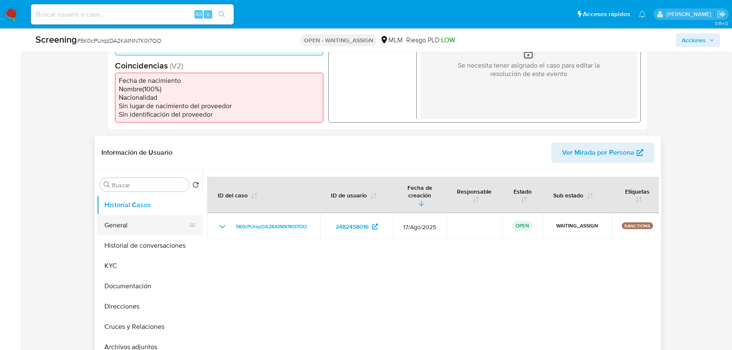
click at [120, 223] on button "General" at bounding box center [146, 225] width 99 height 20
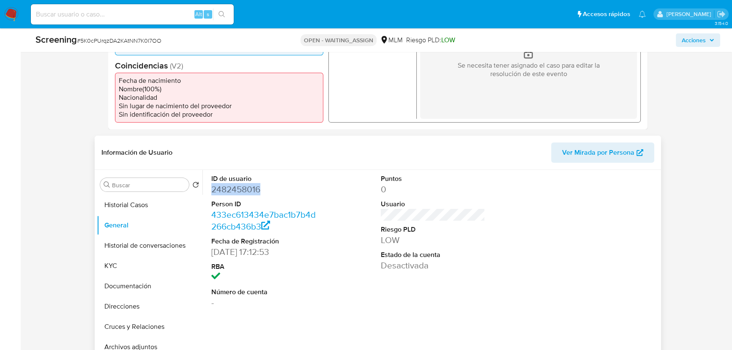
drag, startPoint x: 272, startPoint y: 180, endPoint x: 207, endPoint y: 183, distance: 65.6
click at [207, 183] on div "ID de usuario 2482458016 Person ID 433ec613434e7bac1b7b4d266cb436b3 Fecha de Re…" at bounding box center [263, 241] width 113 height 143
copy dd "2482458016"
click at [124, 259] on button "KYC" at bounding box center [146, 266] width 99 height 20
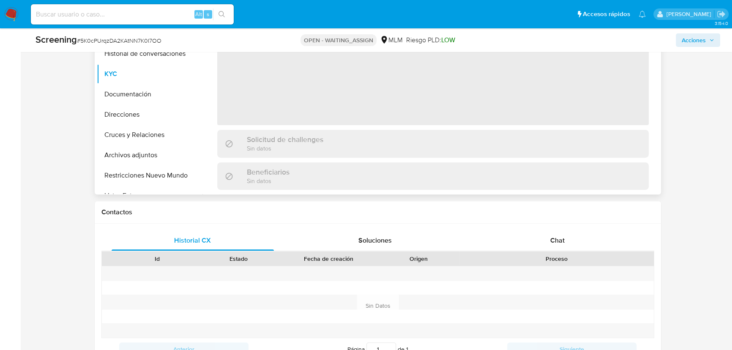
scroll to position [346, 0]
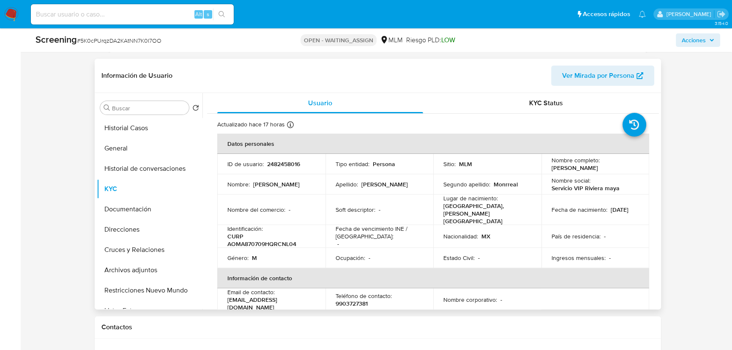
drag, startPoint x: 547, startPoint y: 161, endPoint x: 638, endPoint y: 161, distance: 91.3
click at [638, 161] on td "Nombre completo : [PERSON_NAME]" at bounding box center [595, 164] width 108 height 20
copy p "[PERSON_NAME]"
